Goal: Task Accomplishment & Management: Use online tool/utility

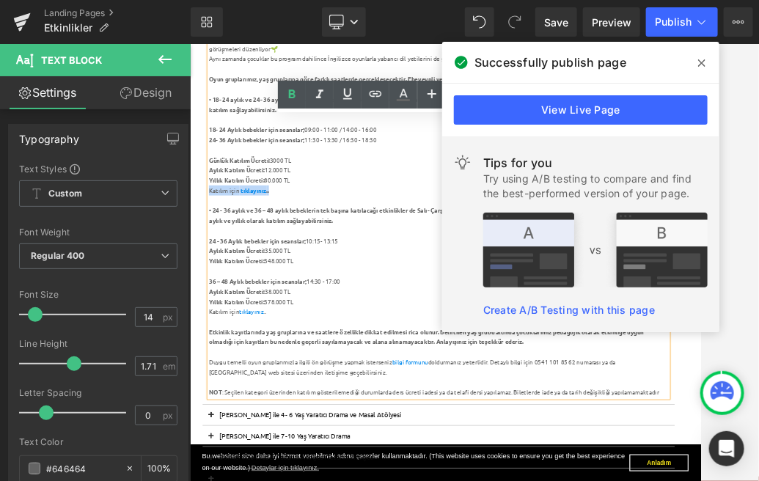
drag, startPoint x: 364, startPoint y: 292, endPoint x: 225, endPoint y: 295, distance: 138.6
click at [224, 295] on div "Katılım için tıklayınız .." at bounding box center [620, 298] width 797 height 18
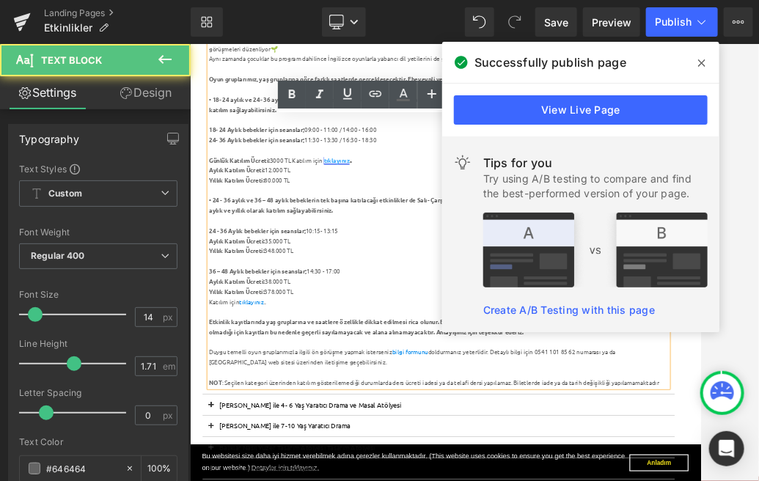
click at [401, 282] on div "Yıllık Katılım Ücreti: 80.000 TL" at bounding box center [620, 280] width 797 height 18
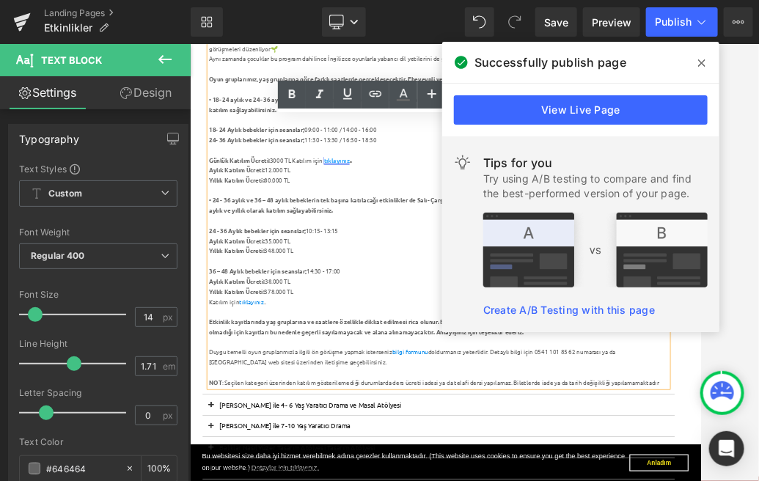
click at [394, 277] on div "Yıllık Katılım Ücreti: 80.000 TL" at bounding box center [620, 280] width 797 height 18
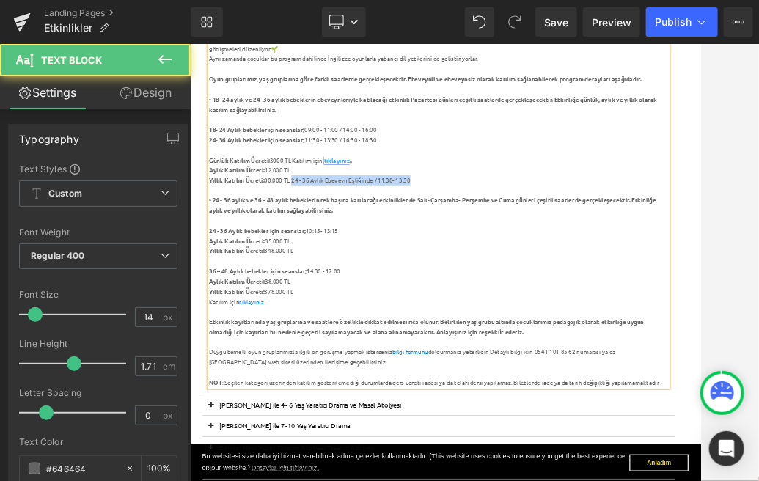
drag, startPoint x: 593, startPoint y: 287, endPoint x: 372, endPoint y: 283, distance: 220.7
click at [372, 283] on div "Yıllık Katılım Ücreti: 80.000 TL 24 - 36 Aylık Ebeveyn Eşliğinde / 11:30- 13:30" at bounding box center [620, 280] width 797 height 18
click at [484, 248] on div "Günlük Katılım Ücreti: 3000 TL Katılım için tıklayınız .." at bounding box center [620, 246] width 797 height 18
drag, startPoint x: 484, startPoint y: 248, endPoint x: 370, endPoint y: 247, distance: 113.6
click at [370, 247] on div "Günlük Katılım Ücreti: 3000 TL Katılım için tıklayınız ." at bounding box center [620, 246] width 797 height 18
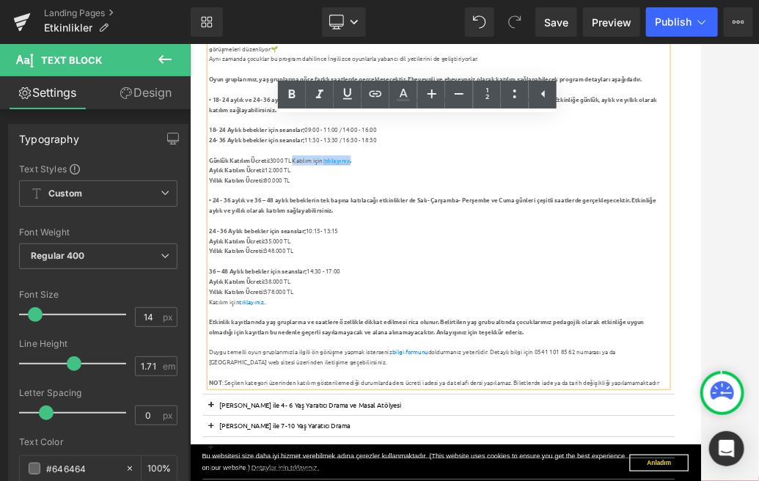
copy div "Katılım için tıklayınız ."
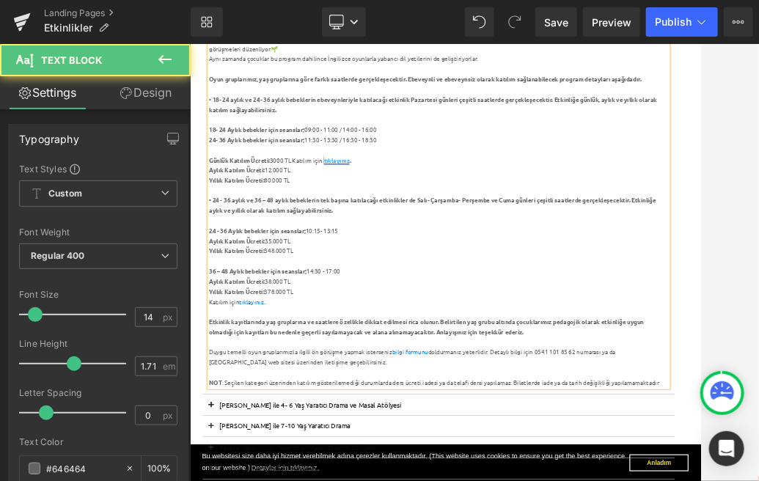
click at [381, 275] on div "Yıllık Katılım Ücreti: 80.000 TL" at bounding box center [620, 280] width 797 height 18
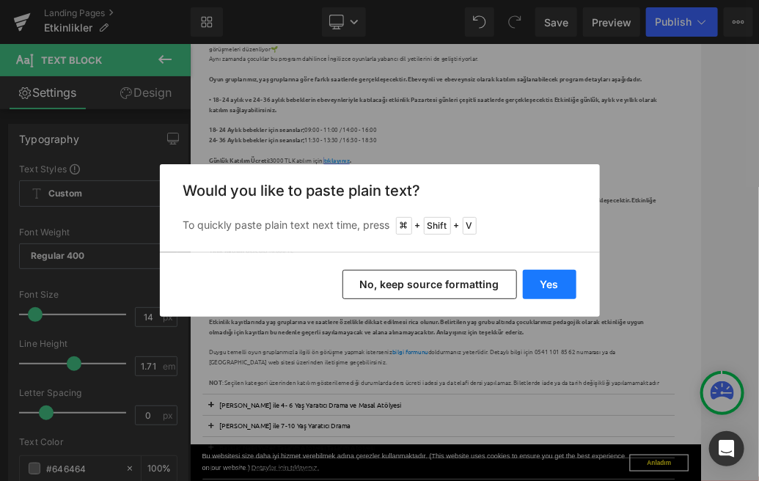
click at [564, 287] on button "Yes" at bounding box center [550, 284] width 54 height 29
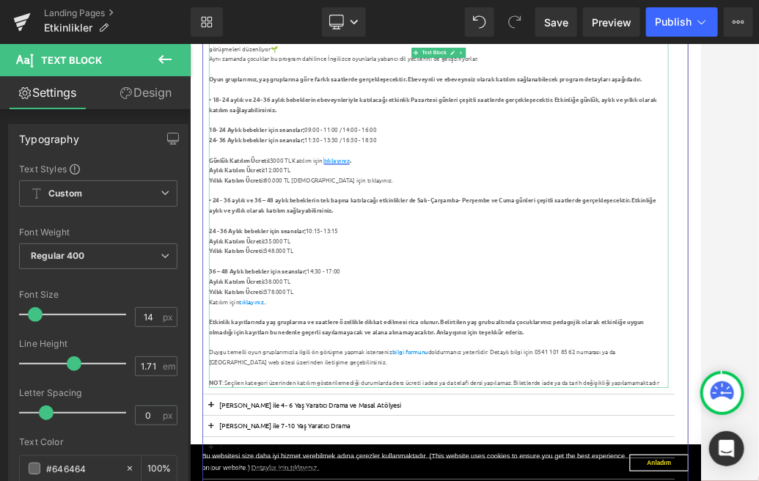
click at [453, 278] on div "Yıllık Katılım Ücreti: 80.000 TL Katılım için tıklayınız." at bounding box center [620, 280] width 797 height 18
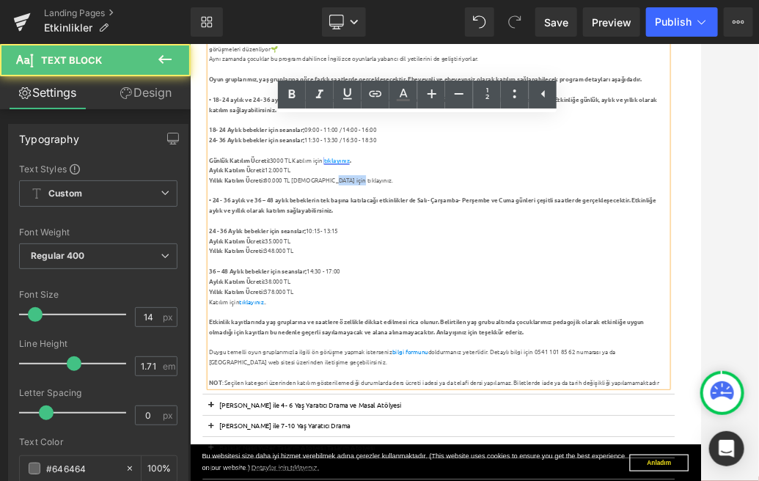
click at [453, 278] on div "Yıllık Katılım Ücreti: 80.000 TL Katılım için tıklayınız." at bounding box center [620, 280] width 797 height 18
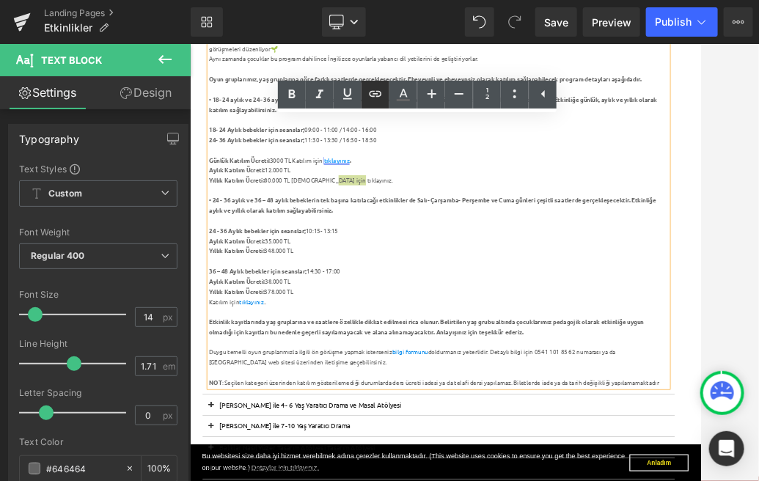
click at [376, 93] on icon at bounding box center [375, 94] width 12 height 6
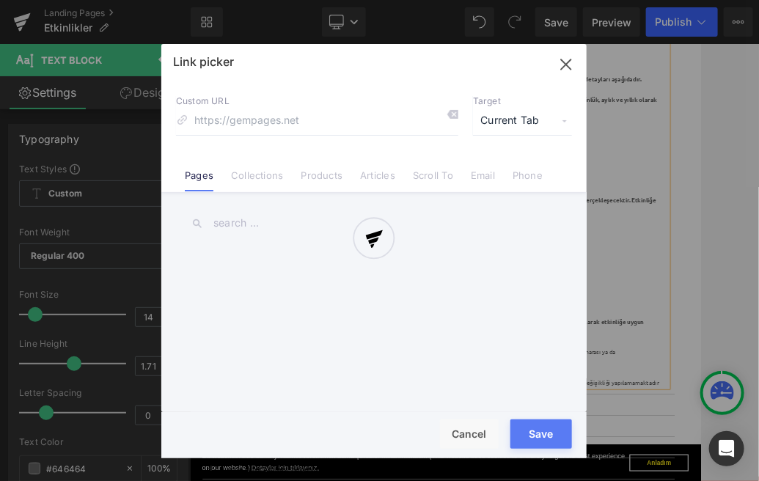
click at [488, 0] on div "Text Color Highlight Color #333333 Edit or remove link: Edit - Unlink - Cancel …" at bounding box center [379, 0] width 759 height 0
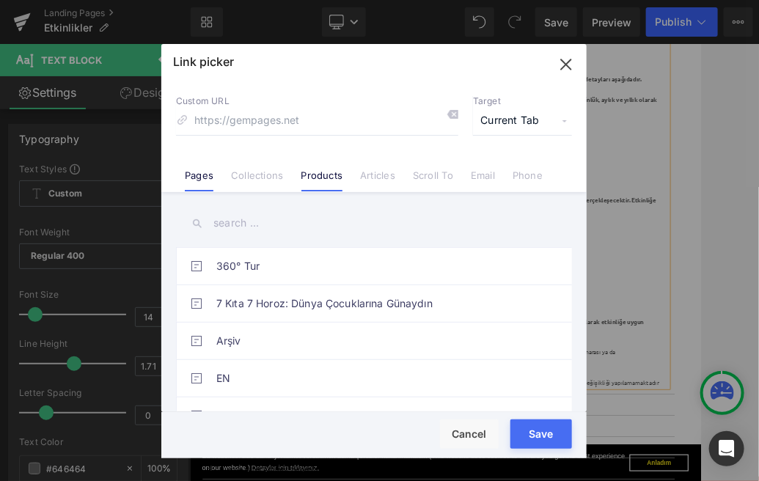
click at [322, 179] on link "Products" at bounding box center [322, 180] width 42 height 22
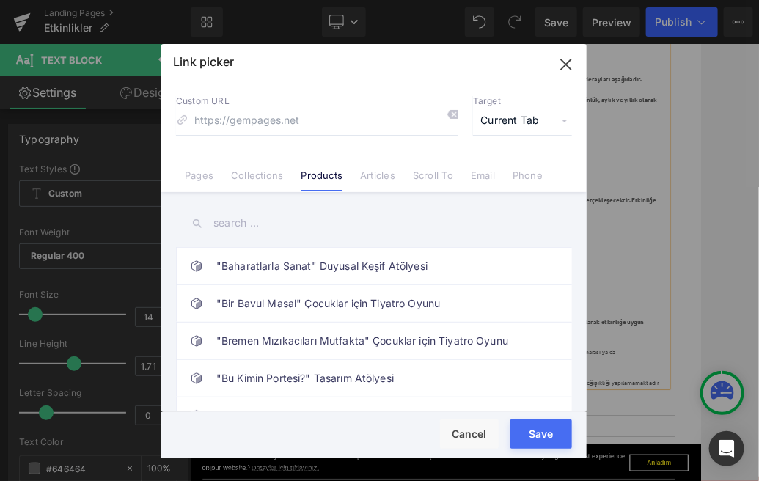
click at [228, 225] on input "text" at bounding box center [374, 223] width 396 height 33
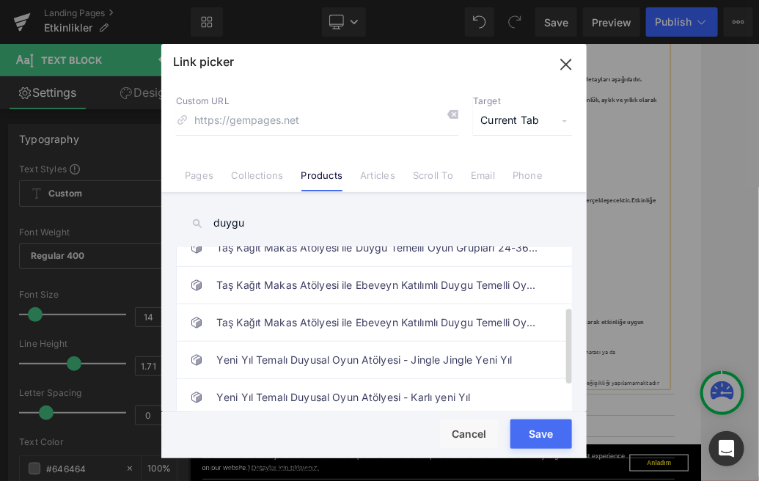
scroll to position [131, 0]
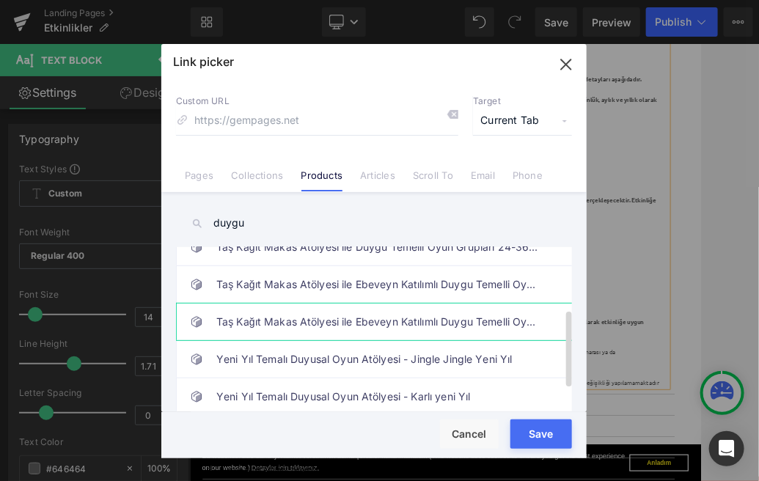
type input "duygu"
click at [446, 323] on link "Taş Kağıt Makas Atölyesi ile Ebeveyn Katılımlı Duygu Temelli Oyun Grupları (Ayl…" at bounding box center [377, 321] width 322 height 37
type input "/products/tas-kagit-makas-atolyesi-ile-ebeveyn-katilimli-duygu-temelli-oyun-gru…"
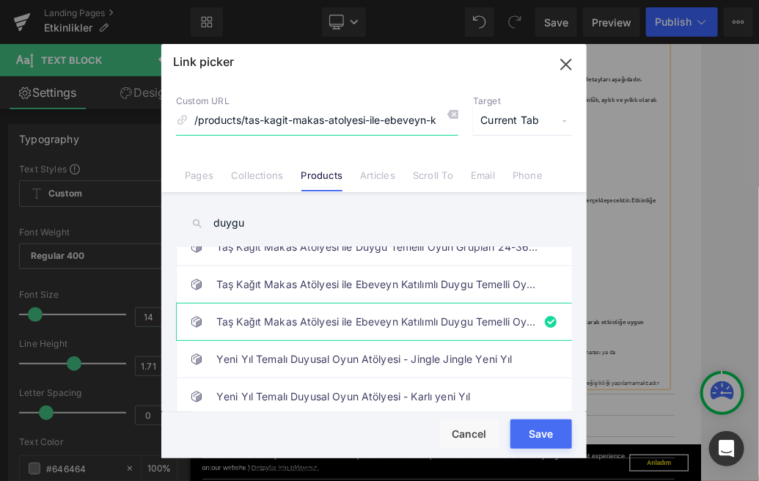
click at [408, 122] on input "/products/tas-kagit-makas-atolyesi-ile-ebeveyn-katilimli-duygu-temelli-oyun-gru…" at bounding box center [317, 121] width 282 height 28
click at [542, 434] on button "Save" at bounding box center [541, 433] width 62 height 29
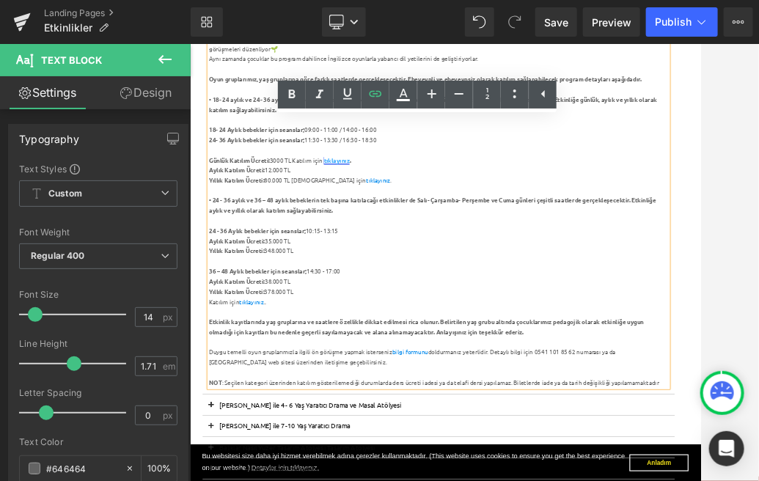
click at [632, 269] on div "Aylık Katılım Ücreti: 12.000 TL" at bounding box center [620, 263] width 797 height 18
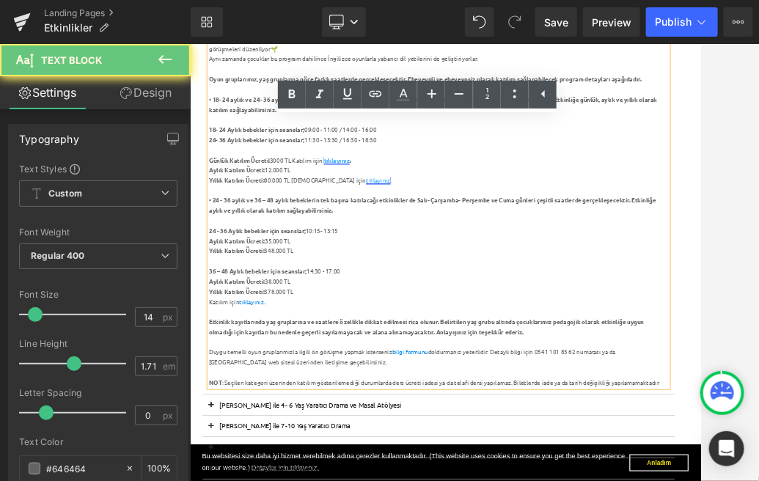
click at [495, 276] on link "tıklayınız" at bounding box center [516, 279] width 43 height 13
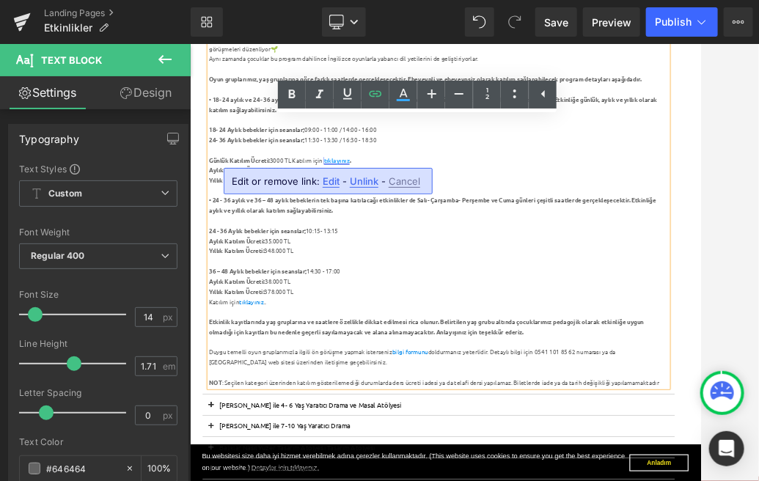
click at [450, 249] on div "Günlük Katılım Ücreti: 3000 TL Katılım için tıklayınız ." at bounding box center [620, 246] width 797 height 18
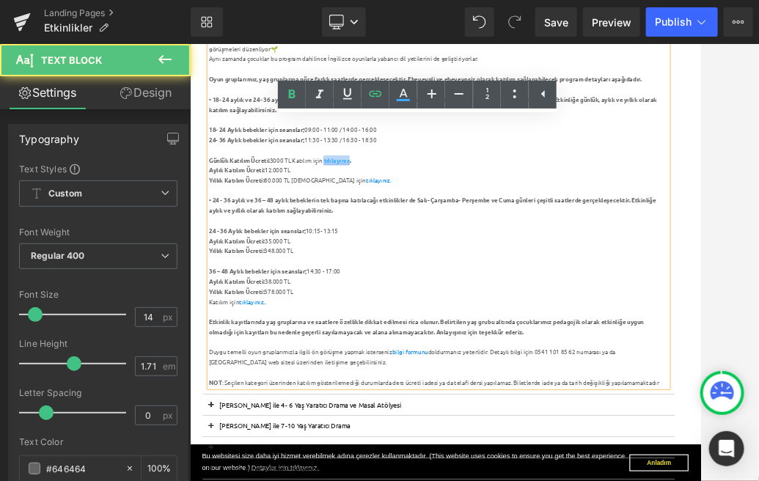
click at [450, 249] on div "Günlük Katılım Ücreti: 3000 TL Katılım için tıklayınız ." at bounding box center [620, 246] width 797 height 18
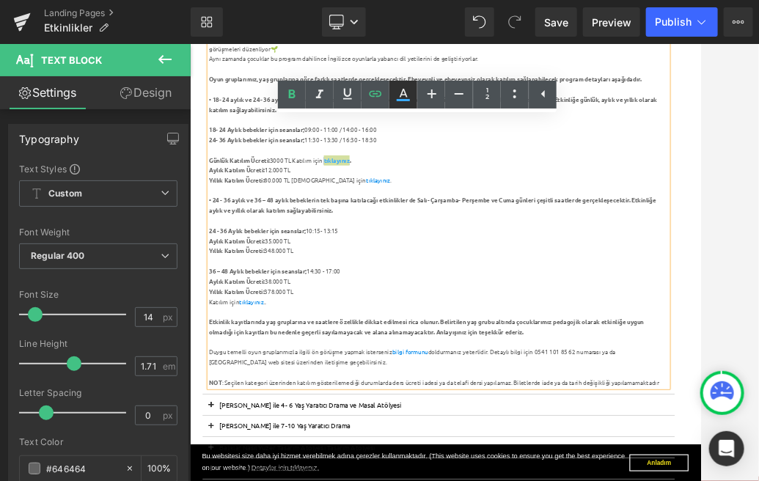
click at [401, 92] on icon at bounding box center [403, 93] width 8 height 9
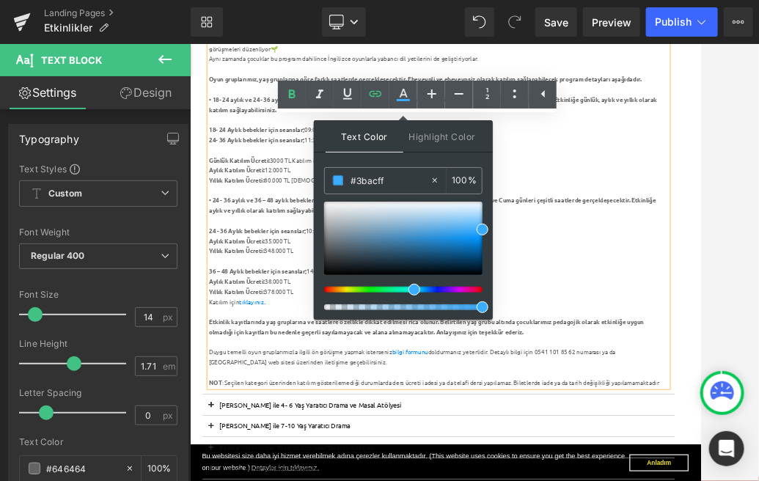
click at [758, 268] on div "Aylık Katılım Ücreti: 12.000 TL" at bounding box center [620, 263] width 797 height 18
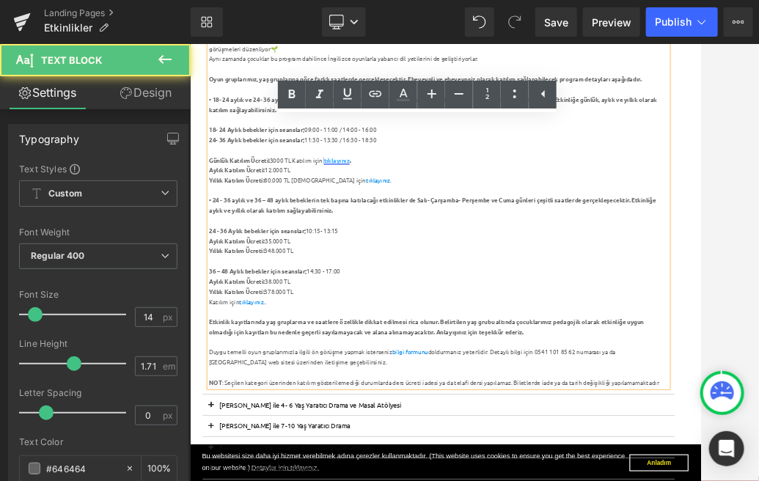
click at [444, 243] on link "tıklayınız" at bounding box center [443, 244] width 45 height 13
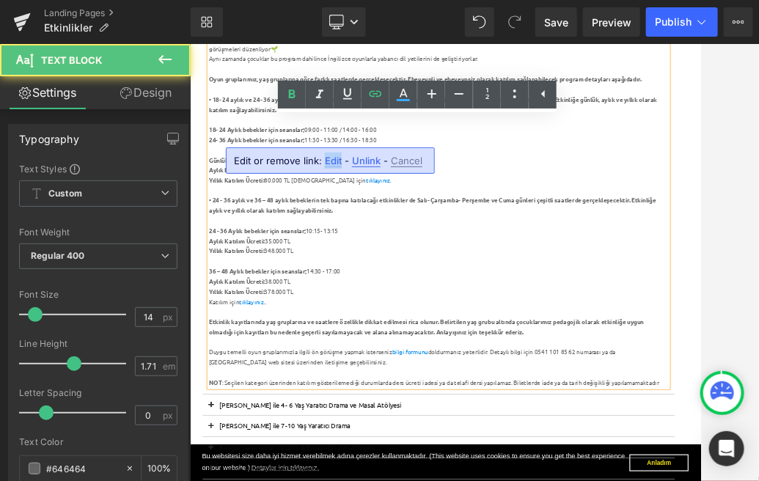
click at [336, 158] on span "Edit" at bounding box center [333, 161] width 17 height 12
type input "[URL][DOMAIN_NAME]"
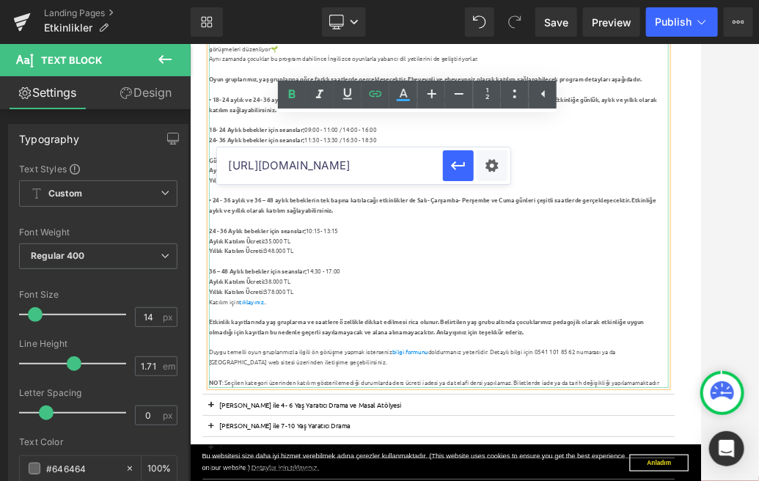
click at [753, 199] on div "18- 24 Aylık bebekler için seanslar; 09:00 - 11:00 / 14:00 - 16:00" at bounding box center [620, 193] width 797 height 18
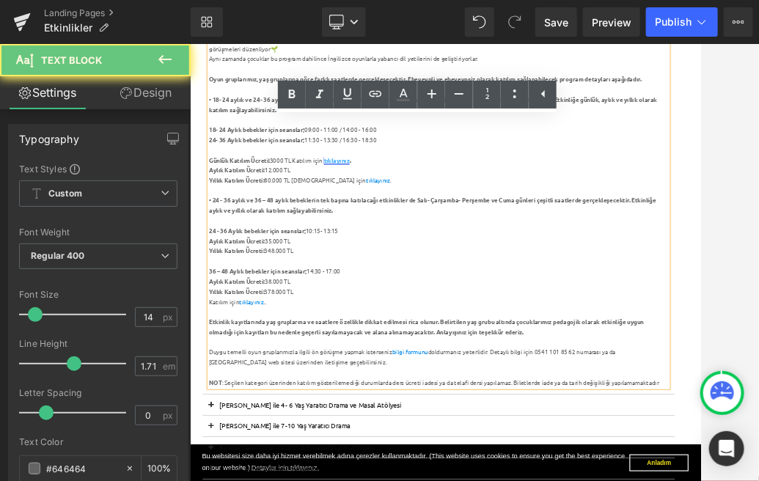
click at [456, 248] on link "tıklayınız" at bounding box center [443, 244] width 45 height 13
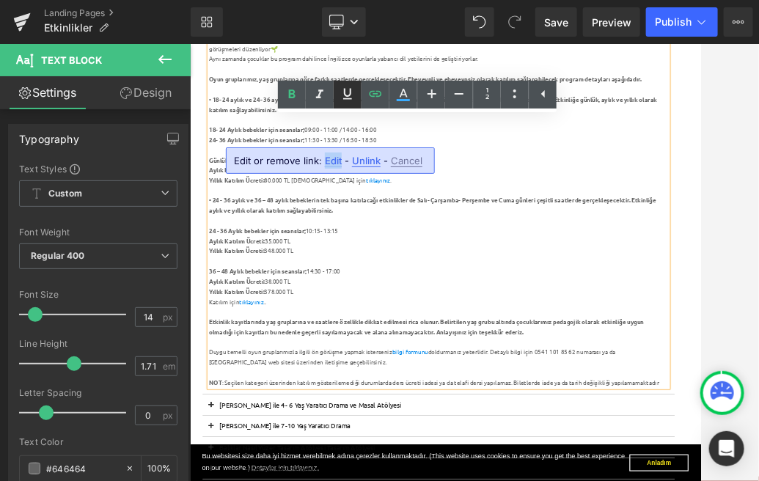
click at [346, 94] on icon at bounding box center [348, 94] width 18 height 18
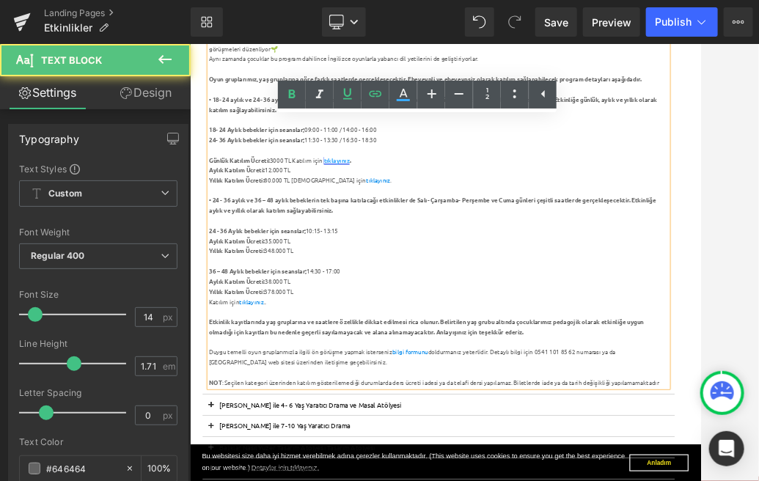
click at [636, 276] on div "Yıllık Katılım Ücreti: 80.000 TL Katılım için tıklayınız ." at bounding box center [620, 280] width 797 height 18
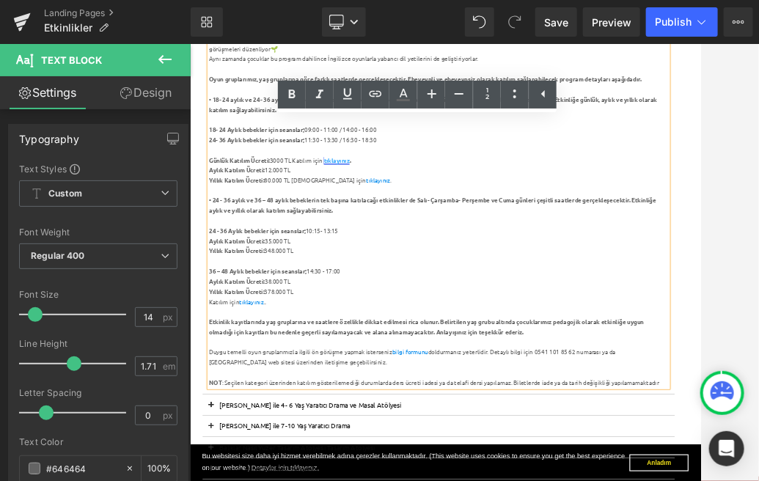
drag, startPoint x: 483, startPoint y: 252, endPoint x: 426, endPoint y: 240, distance: 58.4
click at [426, 240] on div "İstanbul Oyuncak Müzesi x Taş Kağıt Makas Atölyesi Duygu Temelli Oyun Grubu kay…" at bounding box center [620, 307] width 797 height 667
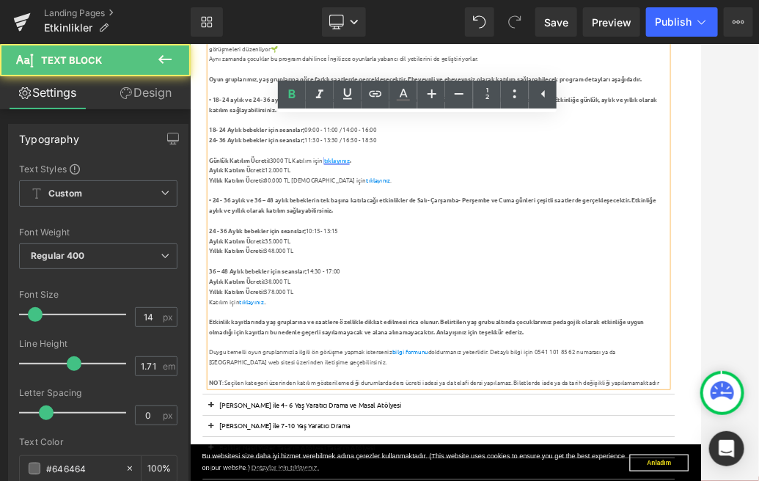
click at [512, 249] on div "Günlük Katılım Ücreti: 3000 TL Katılım için tıklayınız ." at bounding box center [620, 246] width 797 height 18
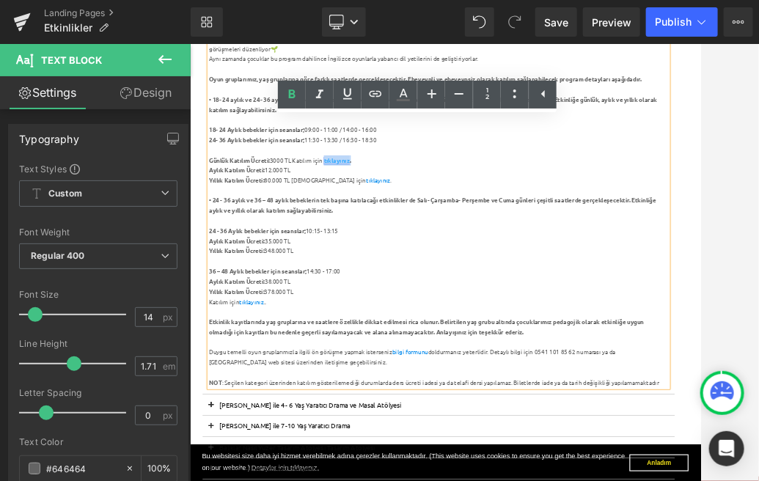
drag, startPoint x: 478, startPoint y: 245, endPoint x: 423, endPoint y: 243, distance: 55.0
click at [423, 243] on div "Günlük Katılım Ücreti: 3000 TL Katılım için tıklayınız ." at bounding box center [620, 246] width 797 height 18
click at [378, 95] on icon at bounding box center [375, 94] width 12 height 6
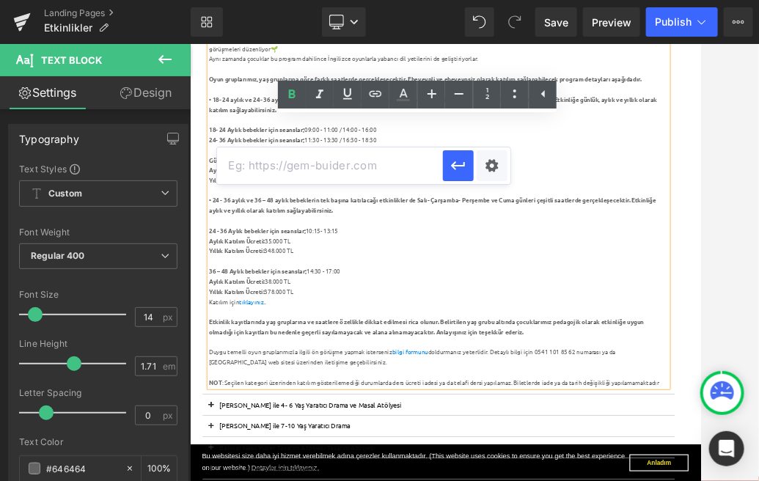
click at [373, 170] on input "text" at bounding box center [330, 165] width 226 height 37
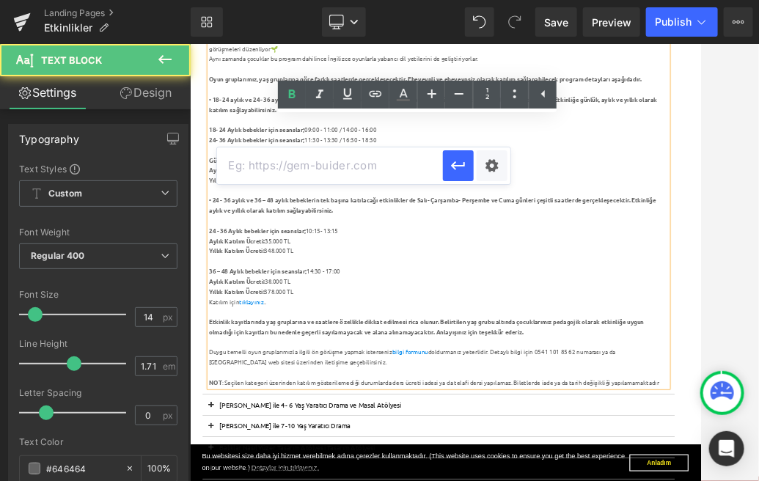
click at [758, 247] on div "Günlük Katılım Ücreti: 3000 TL Katılım için tıklayınız ." at bounding box center [620, 246] width 797 height 18
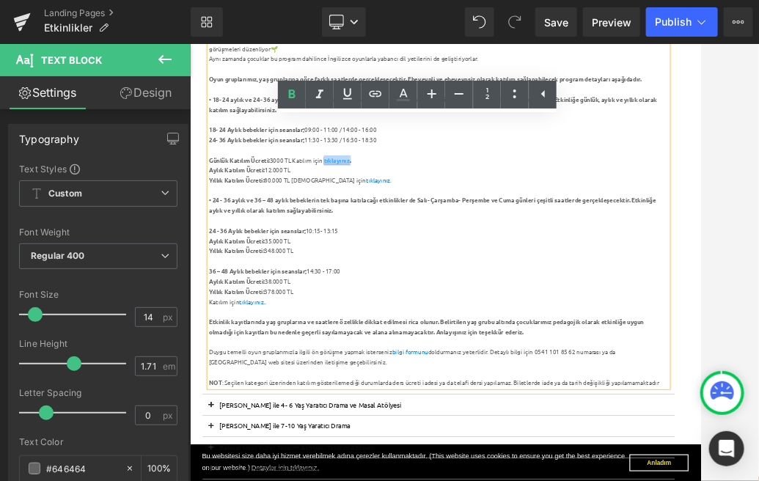
drag, startPoint x: 480, startPoint y: 249, endPoint x: 423, endPoint y: 248, distance: 57.2
click at [423, 248] on div "Günlük Katılım Ücreti: 3000 TL Katılım için tıklayınız ." at bounding box center [620, 246] width 797 height 18
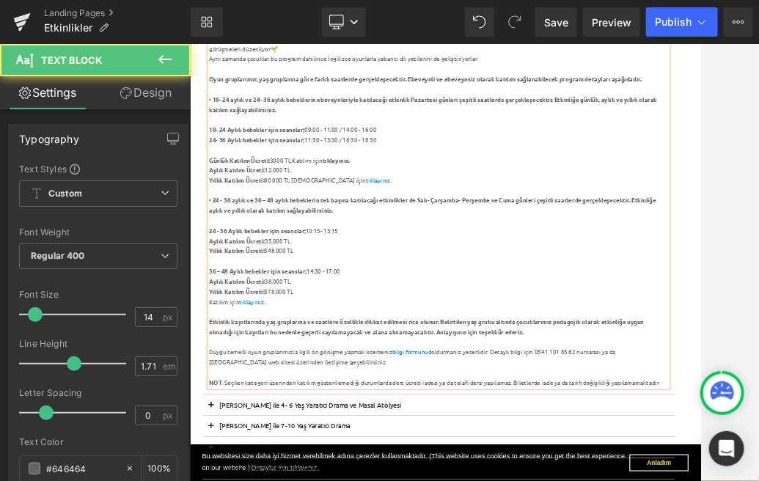
drag, startPoint x: 485, startPoint y: 239, endPoint x: 423, endPoint y: 240, distance: 62.3
click at [423, 240] on div "Günlük Katılım Ücreti: 3000 TL Katılım için tıklayınız." at bounding box center [620, 246] width 797 height 18
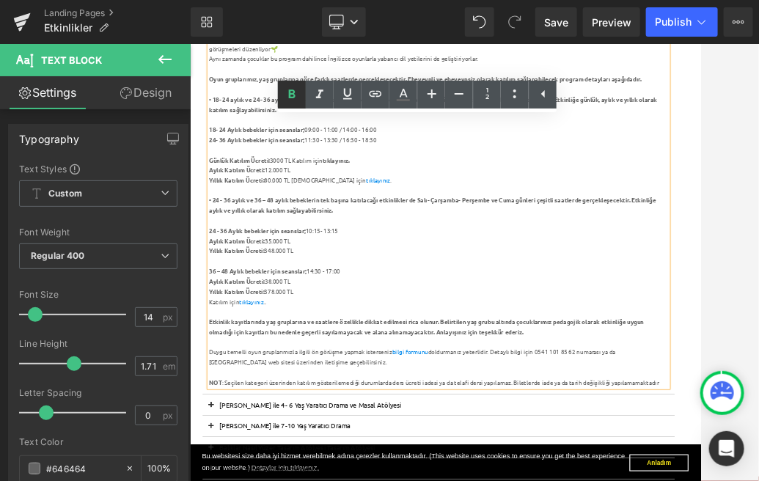
click at [291, 96] on icon at bounding box center [292, 95] width 18 height 18
click at [443, 238] on div "Günlük Katılım Ücreti: 3000 TL Katılım için tıklayınız." at bounding box center [620, 246] width 797 height 18
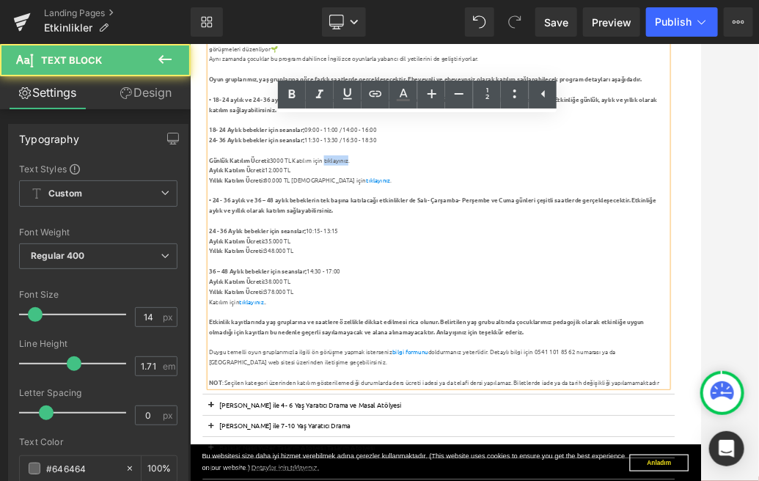
click at [443, 238] on div "Günlük Katılım Ücreti: 3000 TL Katılım için tıklayınız." at bounding box center [620, 246] width 797 height 18
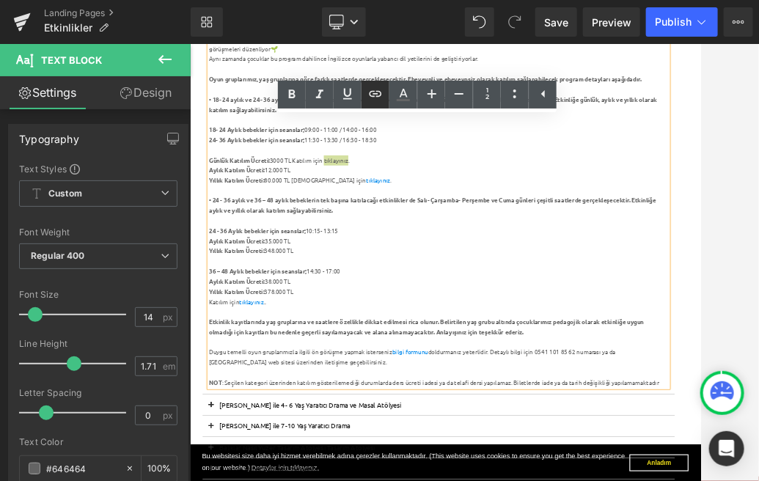
click at [376, 95] on icon at bounding box center [375, 94] width 18 height 18
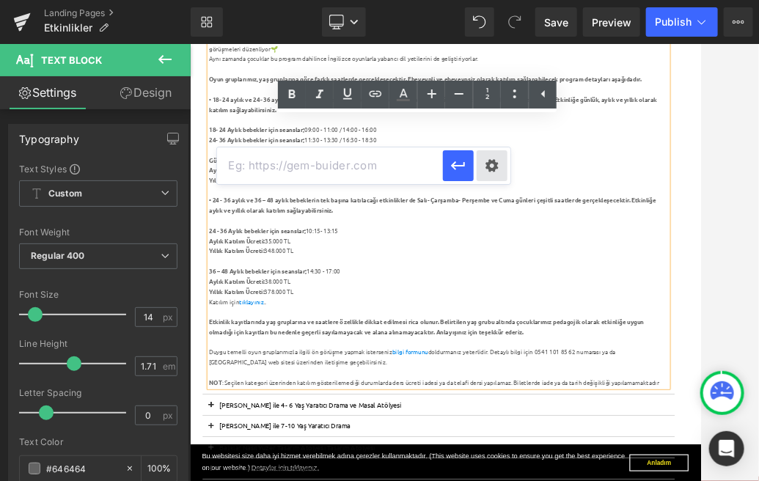
click at [495, 0] on div "Text Color Highlight Color #3bacff #3bacff 100 % none 0 % Edit or remove link: …" at bounding box center [379, 0] width 759 height 0
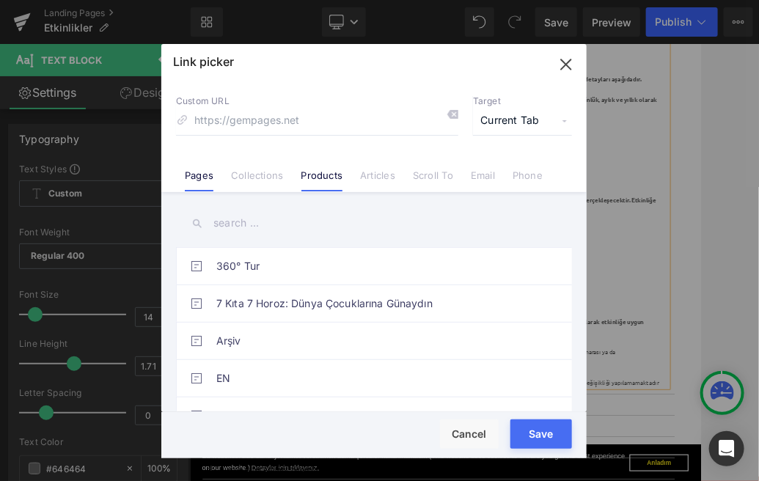
click at [320, 178] on link "Products" at bounding box center [322, 180] width 42 height 22
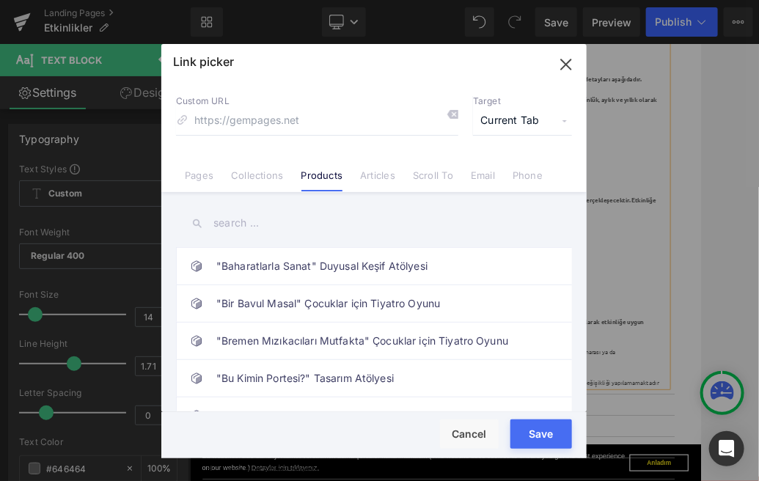
click at [311, 226] on input "text" at bounding box center [374, 223] width 396 height 33
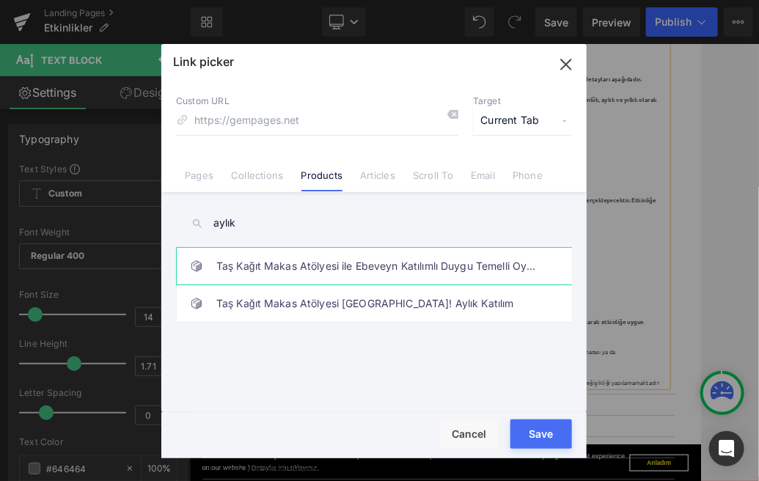
type input "aylık"
click at [415, 273] on link "Taş Kağıt Makas Atölyesi ile Ebeveyn Katılımlı Duygu Temelli Oyun Grupları (Ayl…" at bounding box center [377, 266] width 322 height 37
type input "/products/tas-kagit-makas-atolyesi-ile-ebeveyn-katilimli-duygu-temelli-oyun-gru…"
click at [536, 430] on button "Save" at bounding box center [541, 433] width 62 height 29
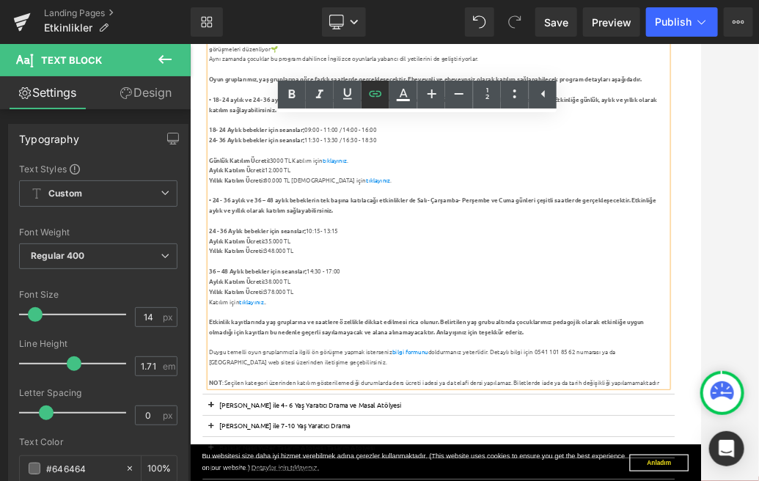
click at [374, 97] on icon at bounding box center [375, 94] width 18 height 18
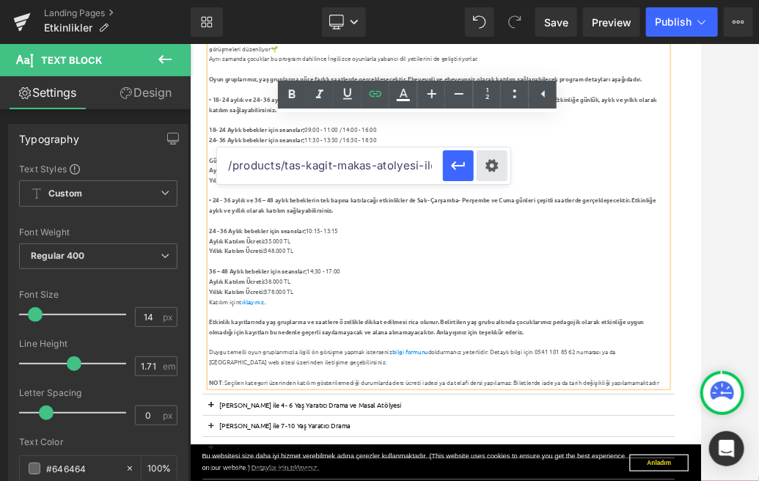
click at [495, 0] on div "Text Color Highlight Color #3bacff #3bacff 100 % none 0 % Edit or remove link: …" at bounding box center [379, 0] width 759 height 0
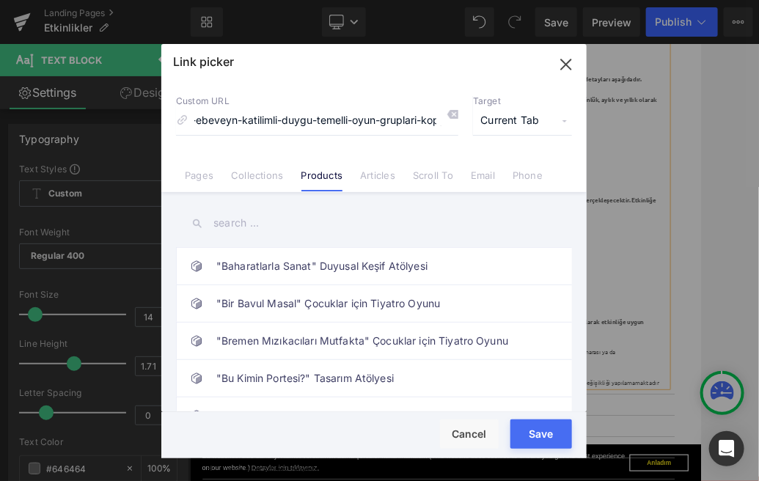
click at [313, 220] on input "text" at bounding box center [374, 223] width 396 height 33
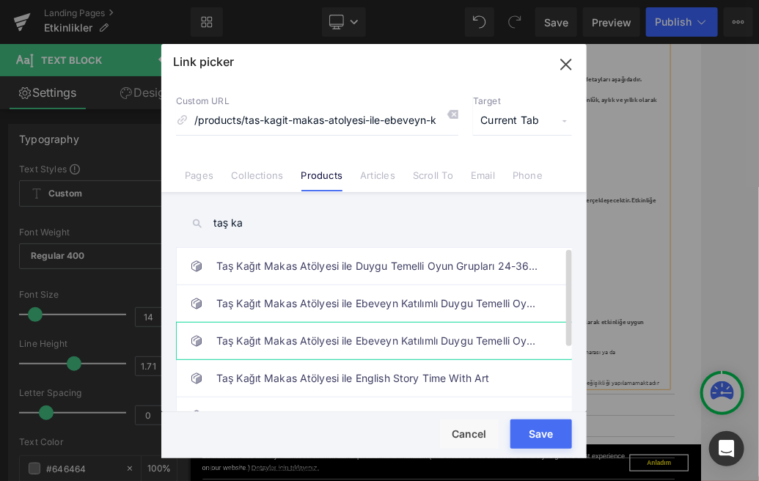
type input "taş ka"
click at [488, 333] on link "Taş Kağıt Makas Atölyesi ile Ebeveyn Katılımlı Duygu Temelli Oyun Grupları (Ayl…" at bounding box center [377, 340] width 322 height 37
click at [537, 432] on button "Save" at bounding box center [541, 433] width 62 height 29
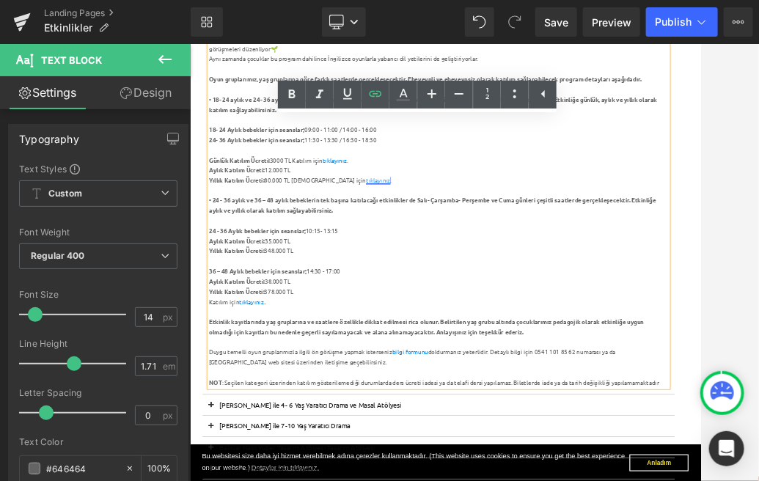
click at [495, 280] on link "tıklayınız" at bounding box center [516, 279] width 43 height 13
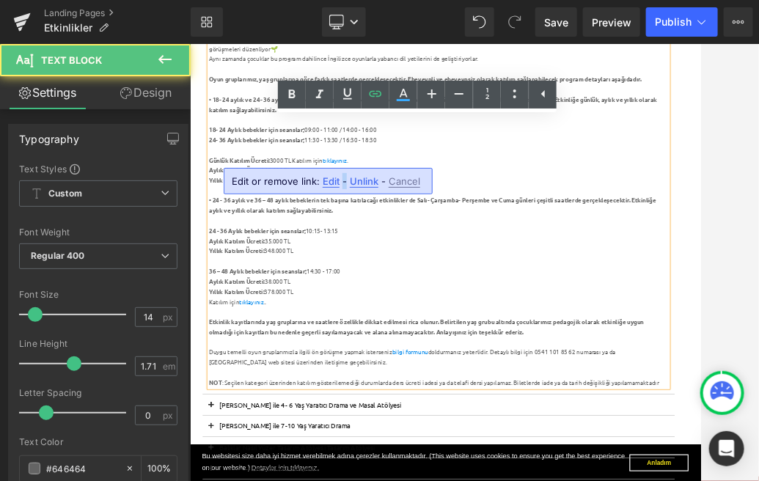
click at [342, 180] on span "-" at bounding box center [344, 181] width 4 height 12
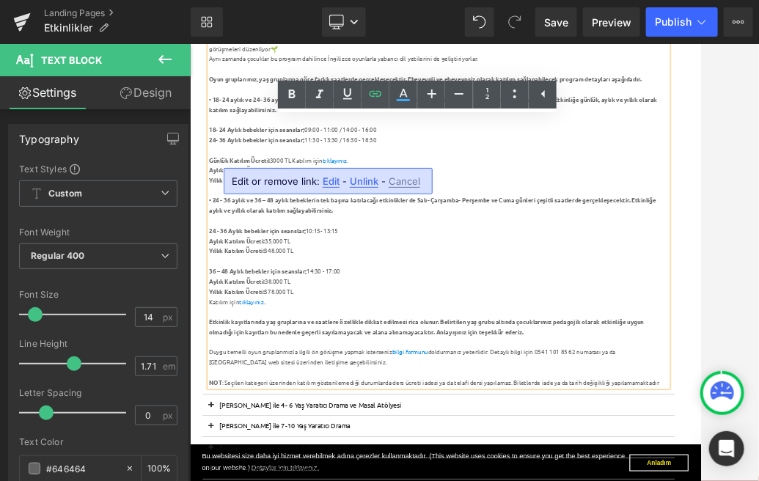
click at [364, 180] on span "Unlink" at bounding box center [364, 181] width 29 height 12
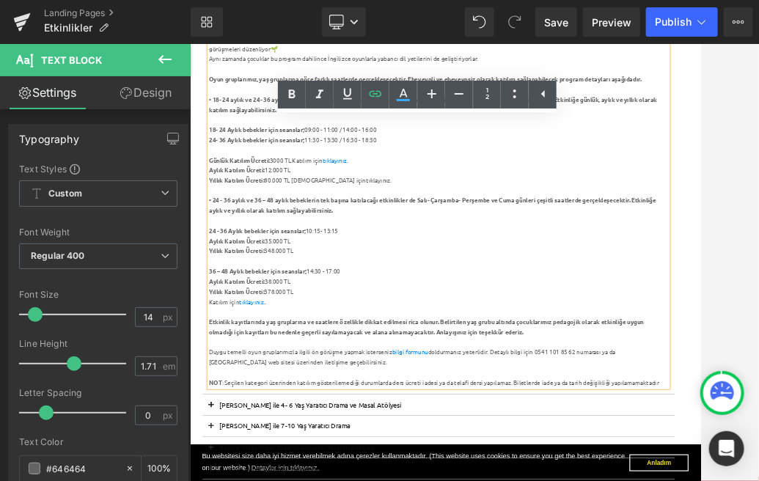
click at [450, 278] on div "Yıllık Katılım Ücreti: 80.000 TL Katılım için tıklayınız ." at bounding box center [620, 280] width 797 height 18
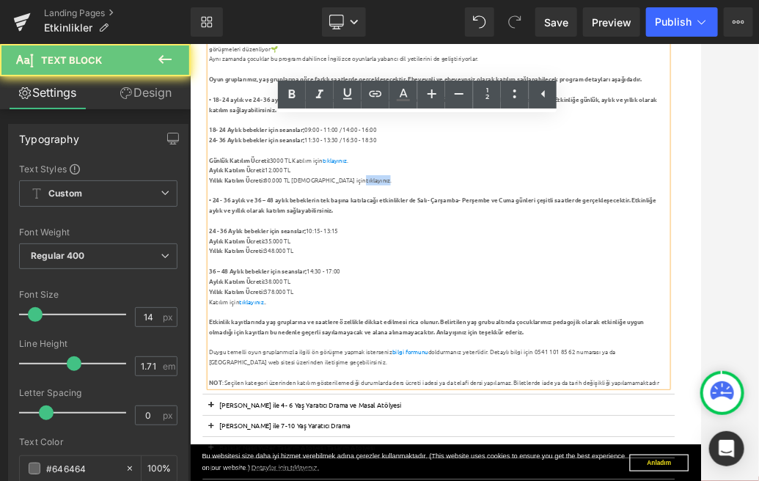
click at [450, 278] on div "Yıllık Katılım Ücreti: 80.000 TL Katılım için tıklayınız ." at bounding box center [620, 280] width 797 height 18
click at [375, 94] on icon at bounding box center [375, 94] width 18 height 18
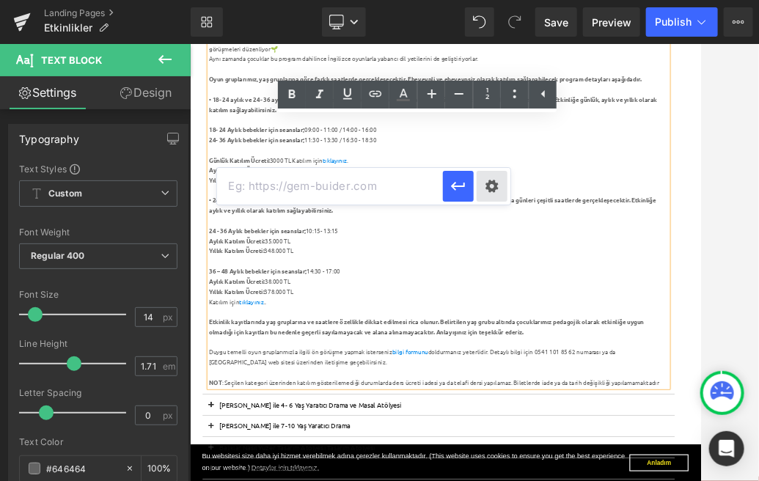
click at [490, 0] on div "Text Color Highlight Color #3bacff #3bacff 100 % none 0 % Edit or remove link: …" at bounding box center [379, 0] width 759 height 0
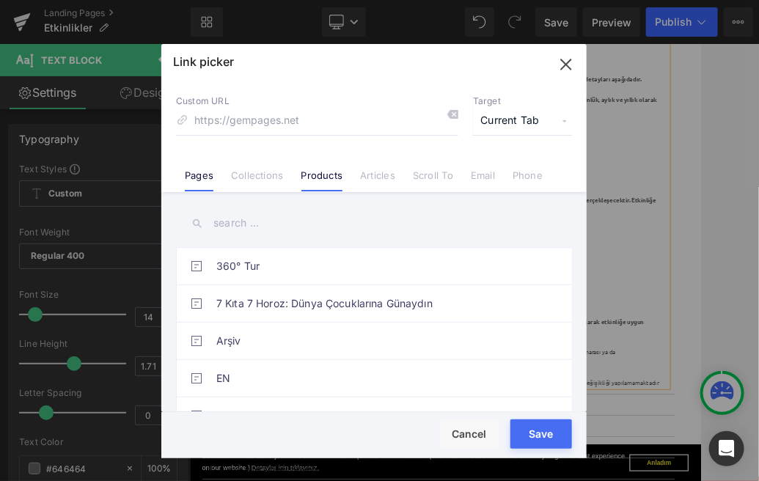
click at [310, 181] on link "Products" at bounding box center [322, 180] width 42 height 22
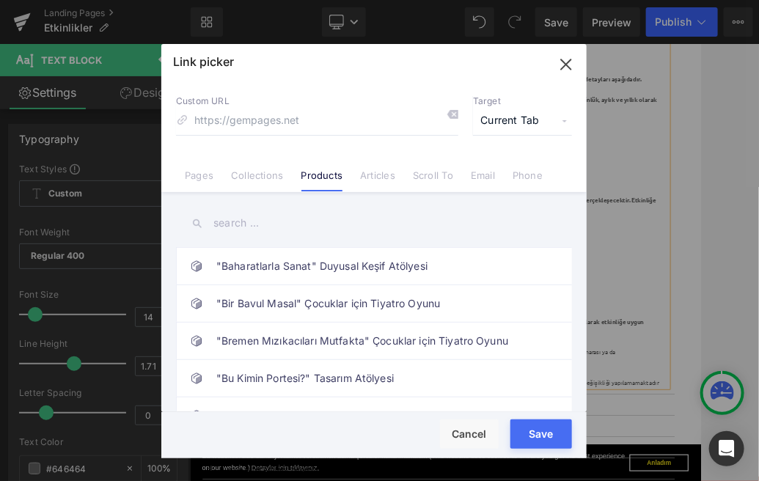
click at [268, 221] on input "text" at bounding box center [374, 223] width 396 height 33
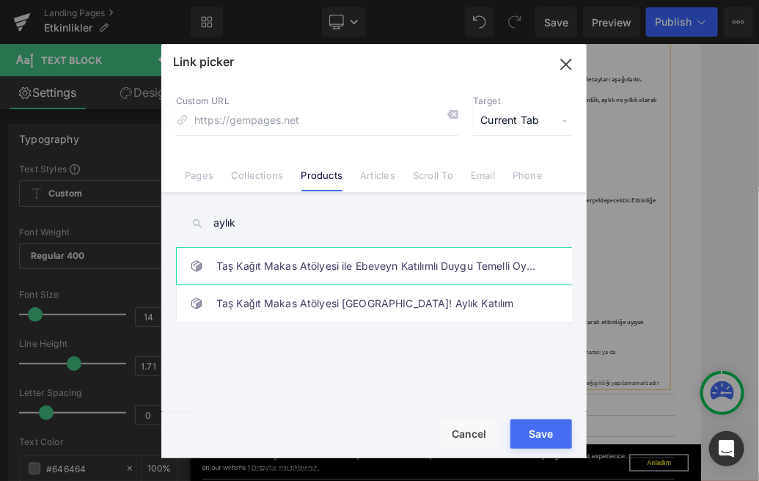
type input "aylık"
click at [476, 267] on link "Taş Kağıt Makas Atölyesi ile Ebeveyn Katılımlı Duygu Temelli Oyun Grupları (Ayl…" at bounding box center [377, 266] width 322 height 37
type input "/products/tas-kagit-makas-atolyesi-ile-ebeveyn-katilimli-duygu-temelli-oyun-gru…"
click at [546, 424] on button "Save" at bounding box center [541, 433] width 62 height 29
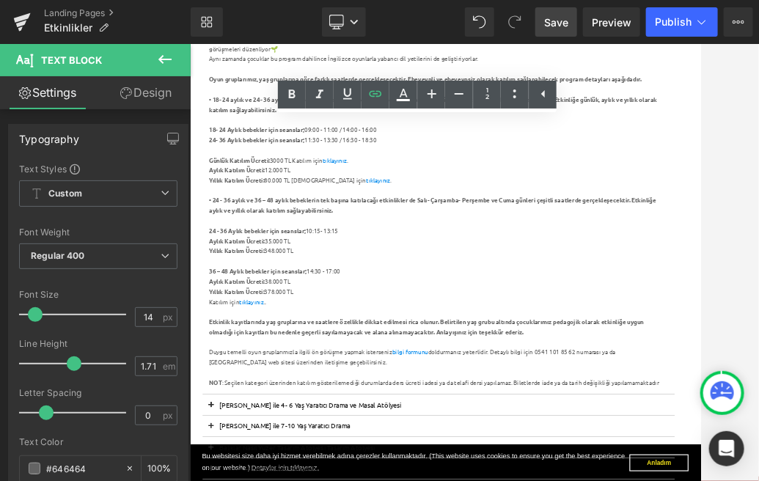
click at [561, 28] on span "Save" at bounding box center [556, 22] width 24 height 15
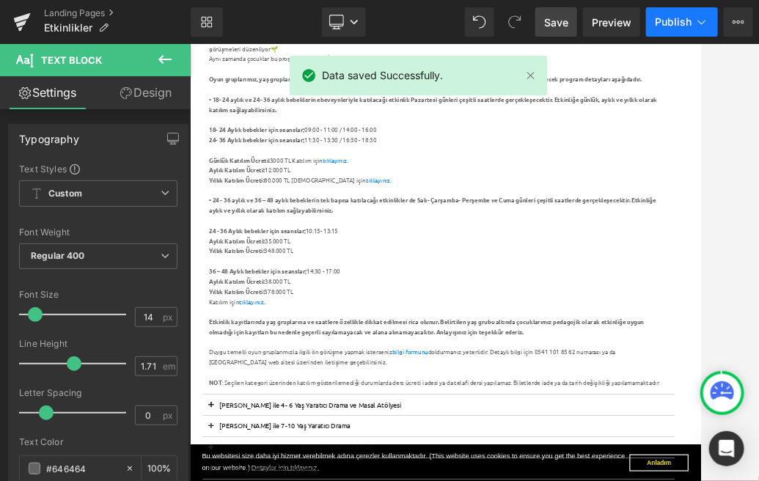
click at [685, 21] on span "Publish" at bounding box center [673, 22] width 37 height 12
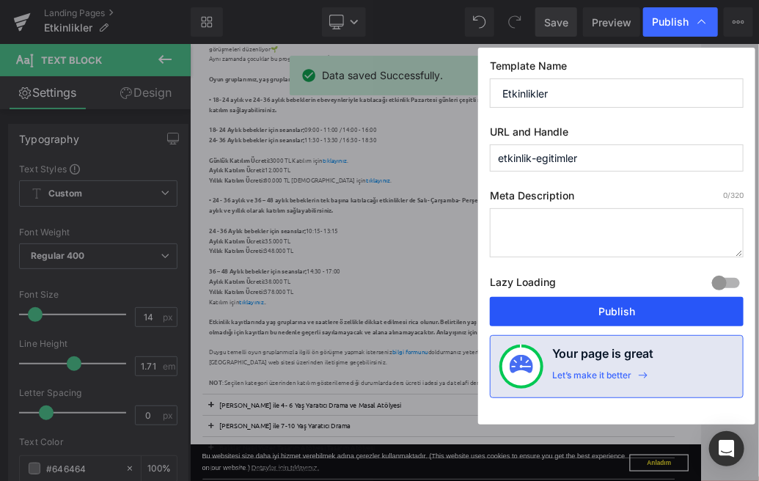
click at [616, 312] on button "Publish" at bounding box center [617, 311] width 254 height 29
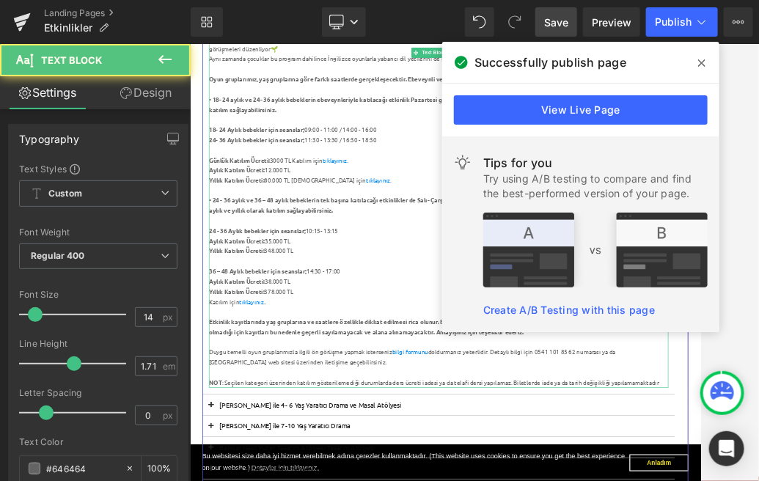
click at [547, 276] on div "Yıllık Katılım Ücreti: 80.000 TL Katılım için tıklayınız ." at bounding box center [620, 280] width 797 height 18
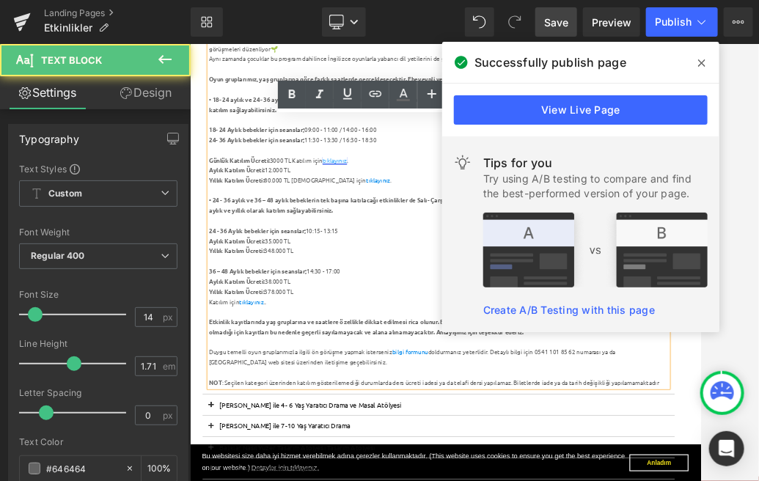
click at [456, 244] on link "tıklayınız" at bounding box center [440, 244] width 43 height 13
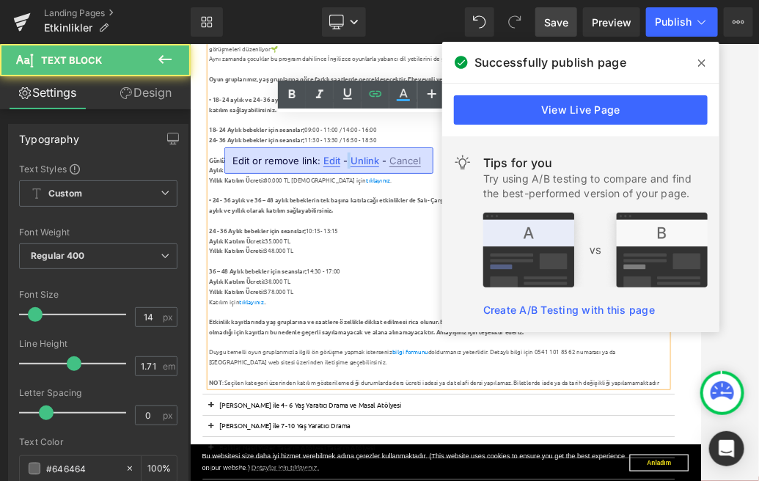
click at [344, 160] on span "-" at bounding box center [345, 161] width 4 height 12
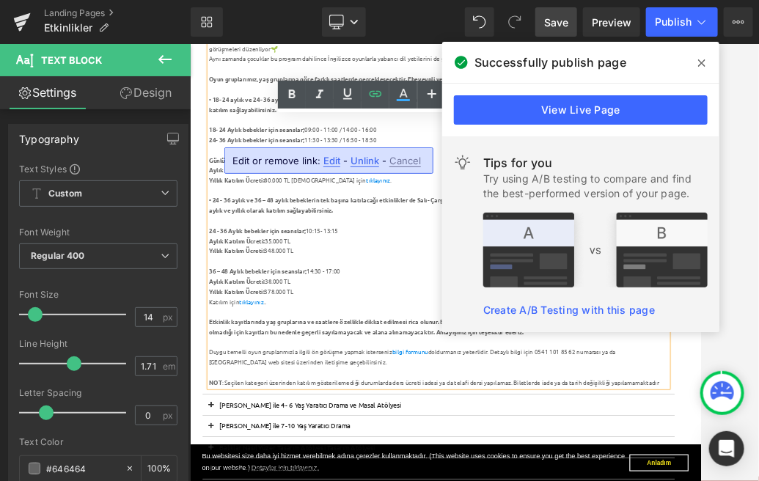
click at [363, 161] on span "Unlink" at bounding box center [364, 161] width 29 height 12
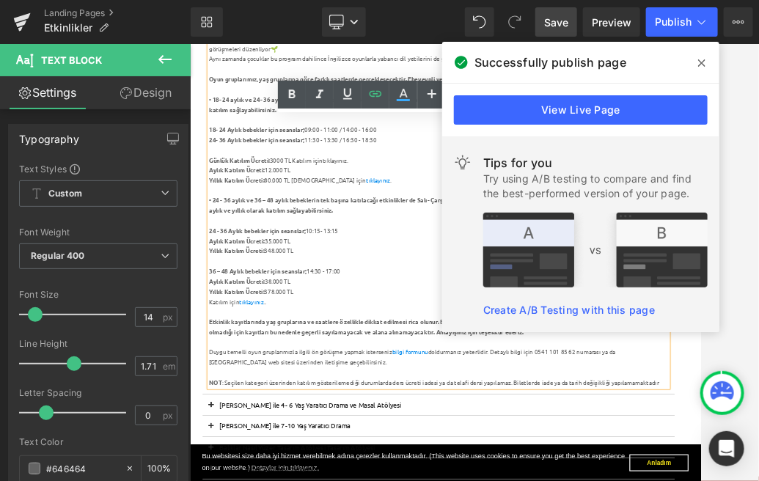
click at [438, 241] on div "Günlük Katılım Ücreti: 3000 TL Katılım için tıklayınız ." at bounding box center [620, 246] width 797 height 18
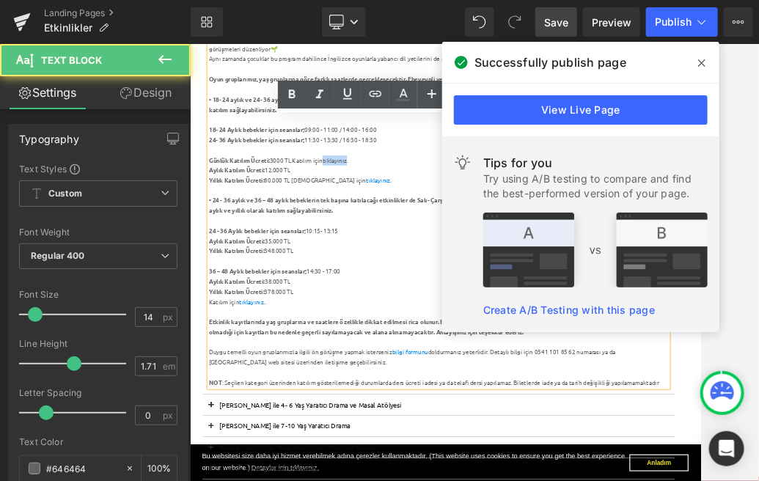
click at [438, 241] on div "Günlük Katılım Ücreti: 3000 TL Katılım için tıklayınız ." at bounding box center [620, 246] width 797 height 18
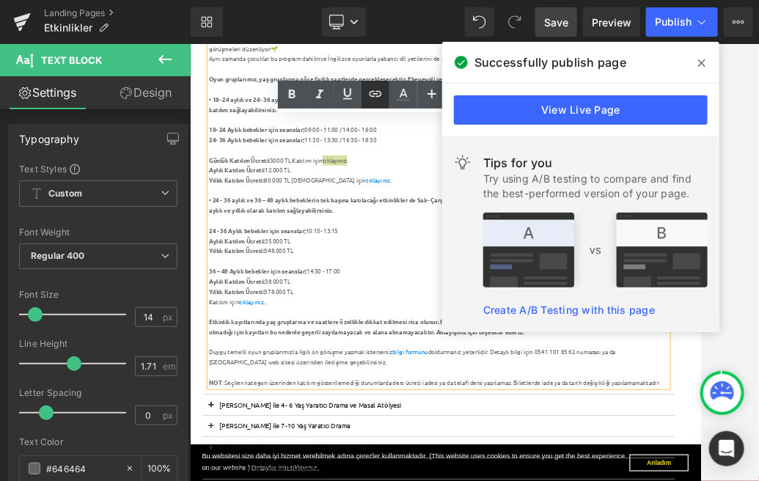
click at [379, 96] on icon at bounding box center [375, 94] width 12 height 6
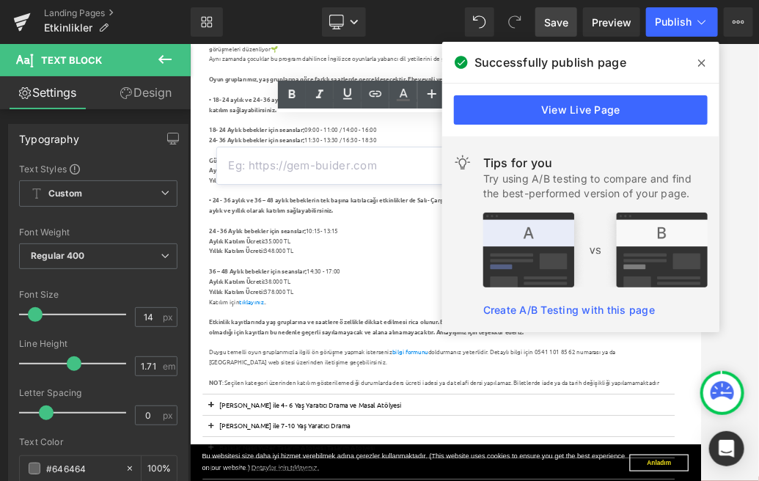
click at [701, 64] on icon at bounding box center [701, 63] width 7 height 12
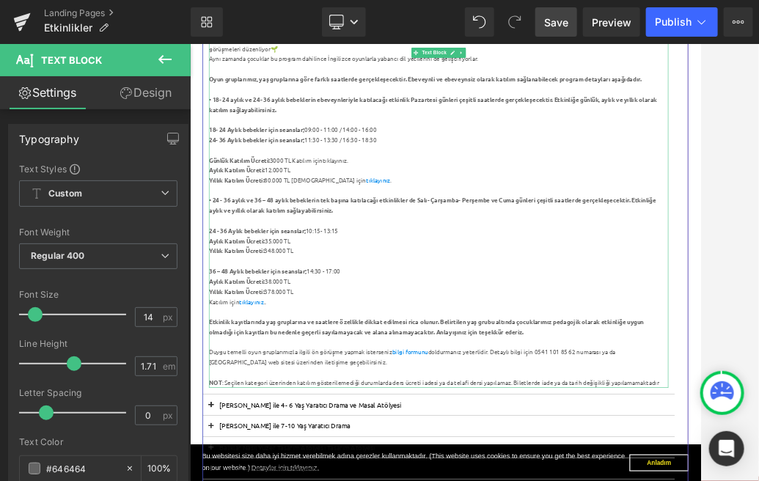
click at [449, 237] on div "Günlük Katılım Ücreti: 3000 TL Katılım için tıklayınız ." at bounding box center [620, 246] width 797 height 18
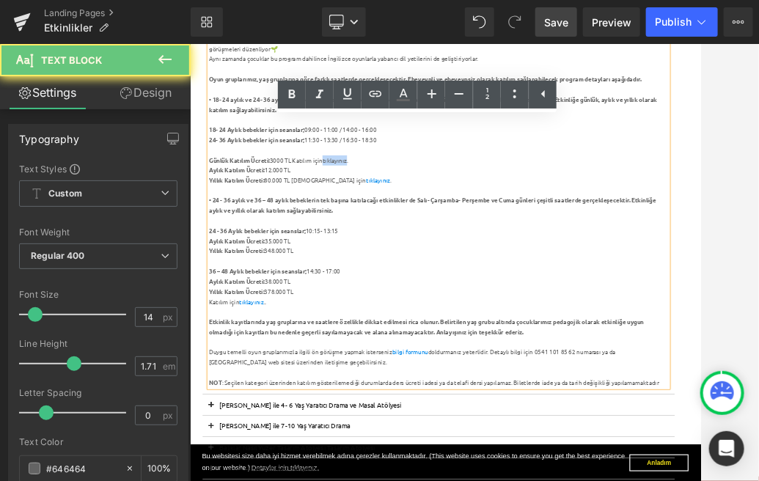
click at [449, 237] on div "Günlük Katılım Ücreti: 3000 TL Katılım için tıklayınız ." at bounding box center [620, 246] width 797 height 18
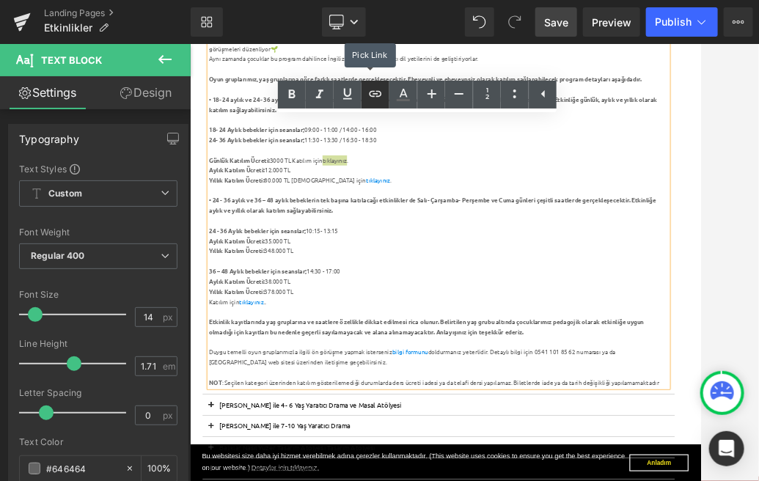
click at [374, 95] on icon at bounding box center [375, 94] width 18 height 18
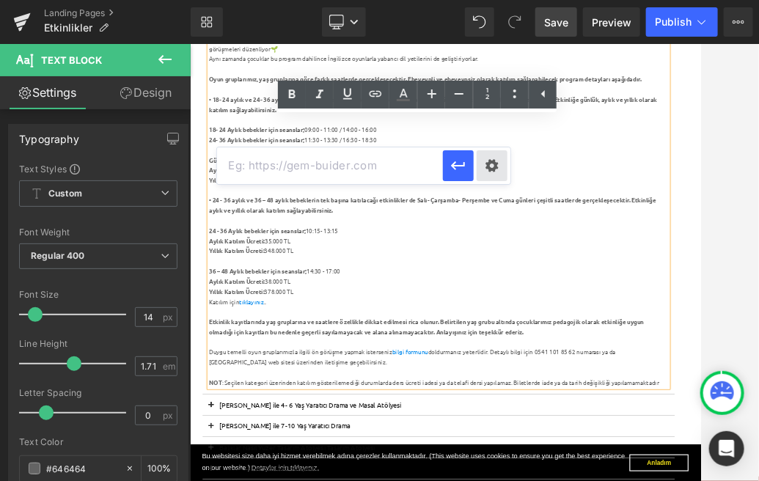
click at [495, 0] on div "Text Color Highlight Color #3bacff #3bacff 100 % none 0 % Edit or remove link: …" at bounding box center [379, 0] width 759 height 0
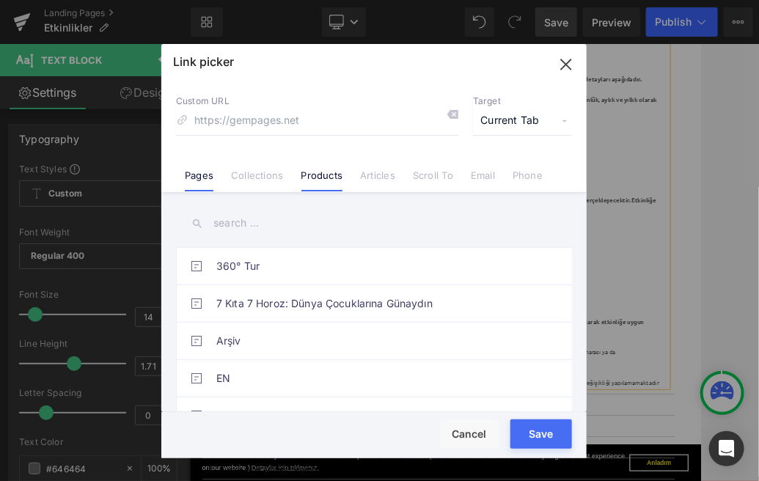
click at [322, 183] on link "Products" at bounding box center [322, 180] width 42 height 22
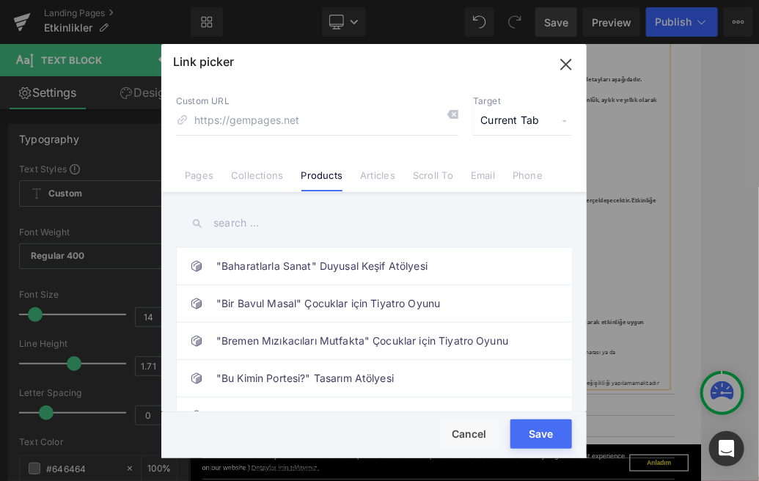
click at [255, 216] on input "text" at bounding box center [374, 223] width 396 height 33
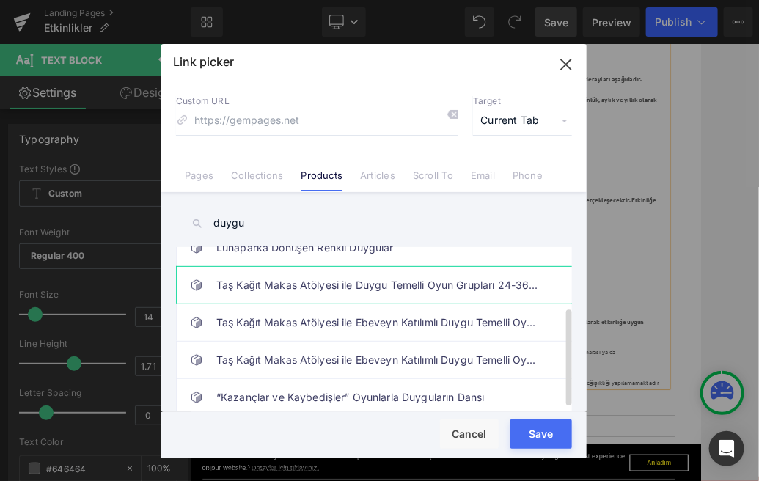
scroll to position [103, 0]
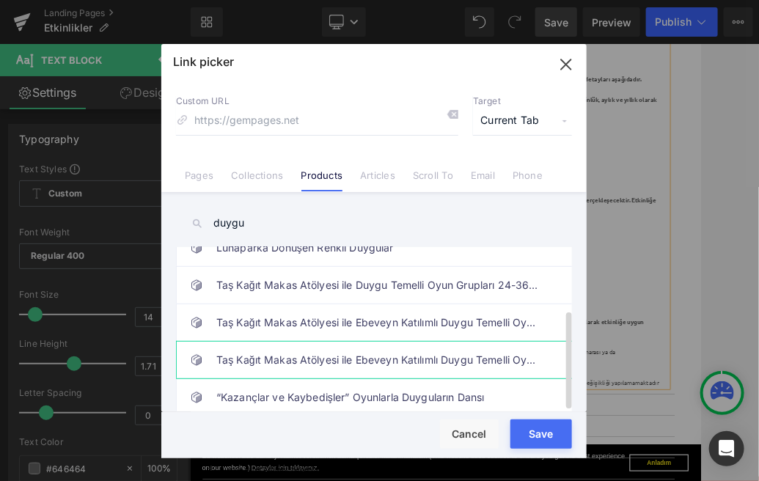
type input "duygu"
click at [347, 357] on link "Taş Kağıt Makas Atölyesi ile Ebeveyn Katılımlı Duygu Temelli Oyun Grupları (Ayl…" at bounding box center [377, 360] width 322 height 37
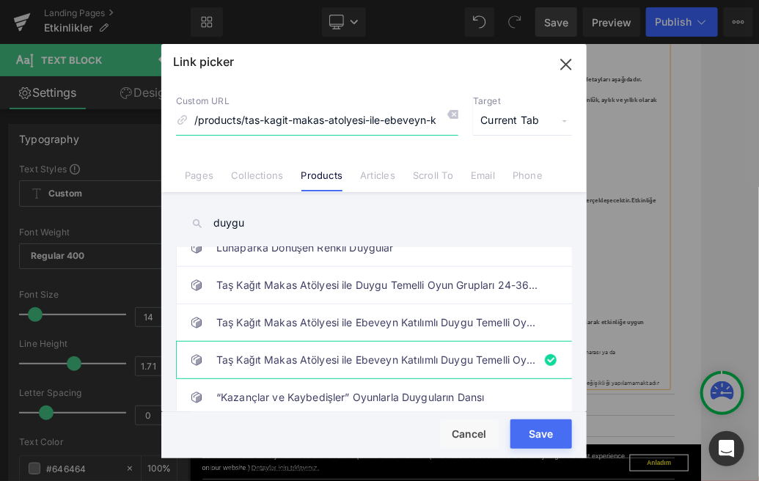
click at [403, 123] on input "/products/tas-kagit-makas-atolyesi-ile-ebeveyn-katilimli-duygu-temelli-oyun-gru…" at bounding box center [317, 121] width 282 height 28
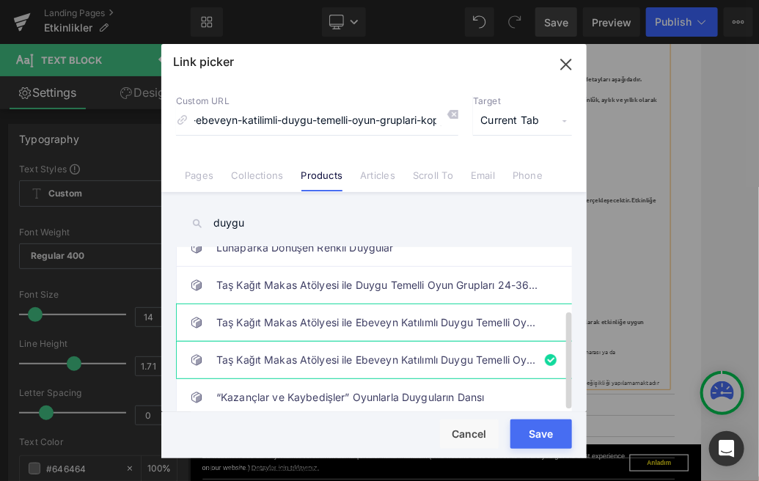
click at [429, 306] on link "Taş Kağıt Makas Atölyesi ile Ebeveyn Katılımlı Duygu Temelli Oyun Grupları" at bounding box center [377, 322] width 322 height 37
type input "/products/tas-kagit-makas-oyun-gruplari-24-36-ay-36-48-ay-ebeveyn-katilimli"
click at [398, 318] on link "Taş Kağıt Makas Atölyesi ile Ebeveyn Katılımlı Duygu Temelli Oyun Grupları" at bounding box center [377, 322] width 322 height 37
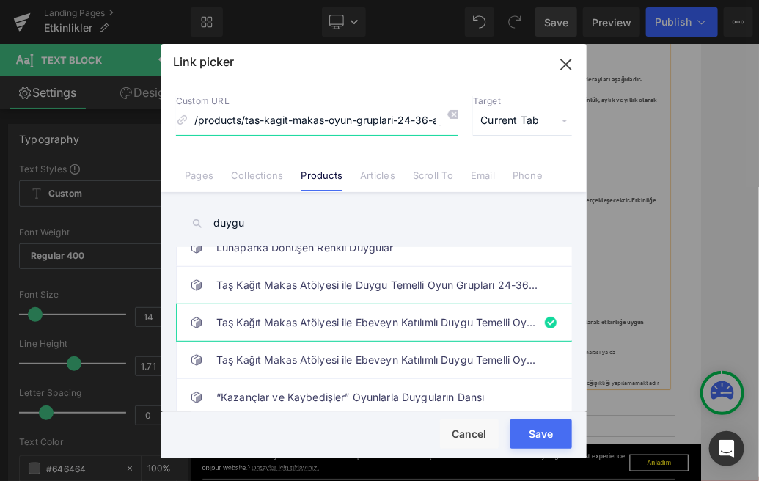
click at [348, 117] on input "/products/tas-kagit-makas-oyun-gruplari-24-36-ay-36-48-ay-ebeveyn-katilimli" at bounding box center [317, 121] width 282 height 28
click at [544, 429] on button "Save" at bounding box center [541, 433] width 62 height 29
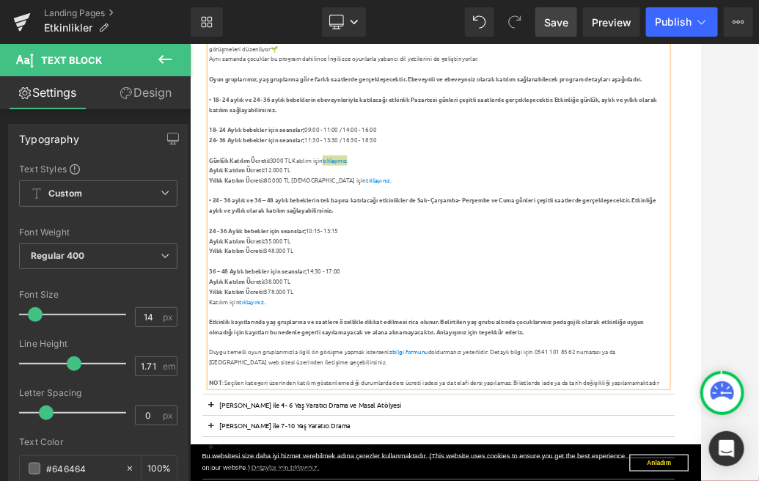
click at [558, 21] on span "Save" at bounding box center [556, 22] width 24 height 15
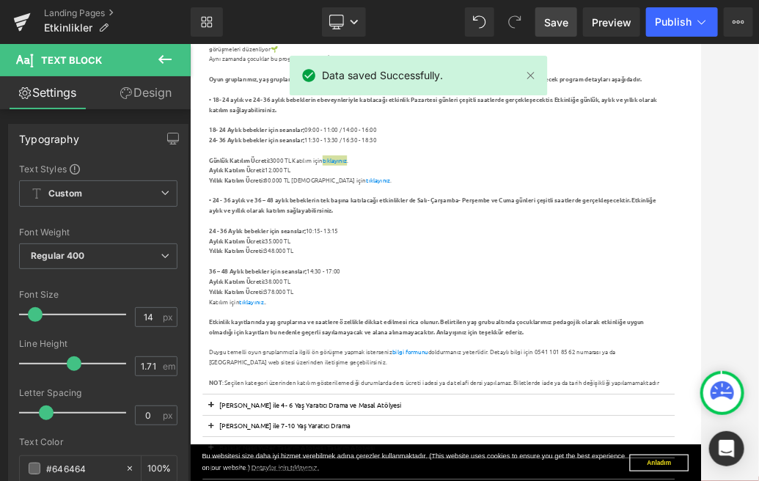
click at [652, 6] on div "Library Desktop Desktop Laptop Tablet Mobile Save Preview Publish Scheduled Vie…" at bounding box center [475, 22] width 568 height 44
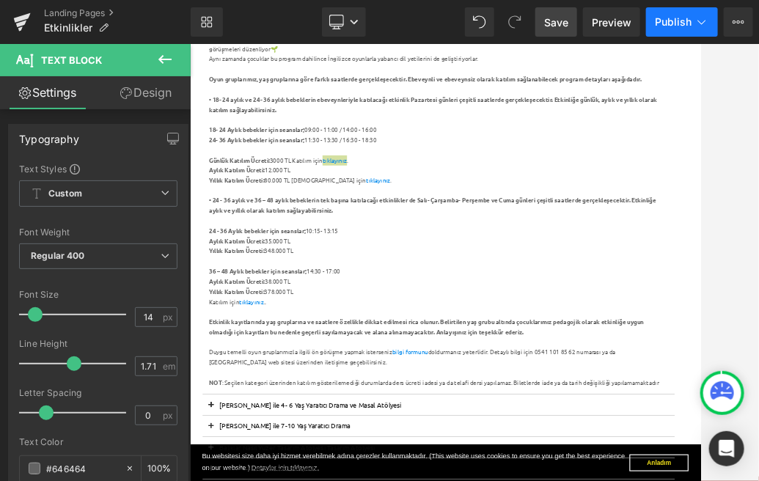
click at [674, 18] on span "Publish" at bounding box center [673, 22] width 37 height 12
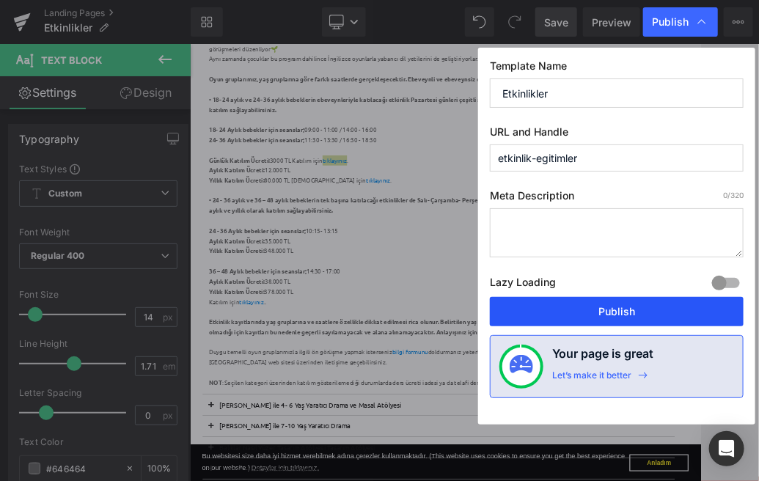
click at [586, 314] on button "Publish" at bounding box center [617, 311] width 254 height 29
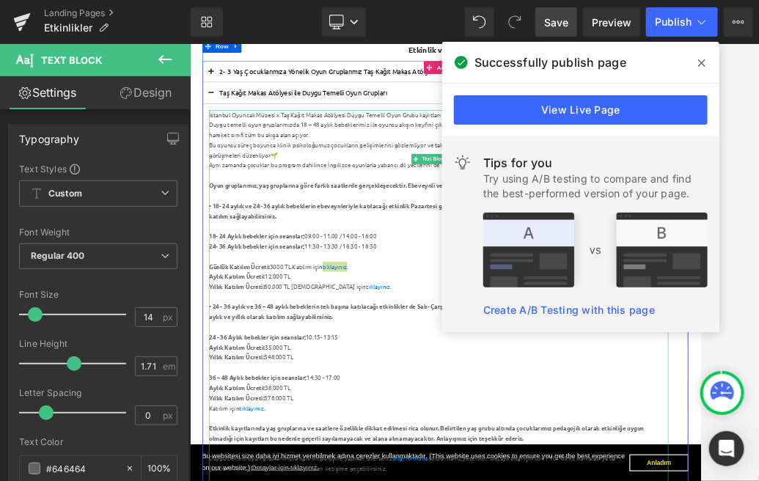
scroll to position [276, 0]
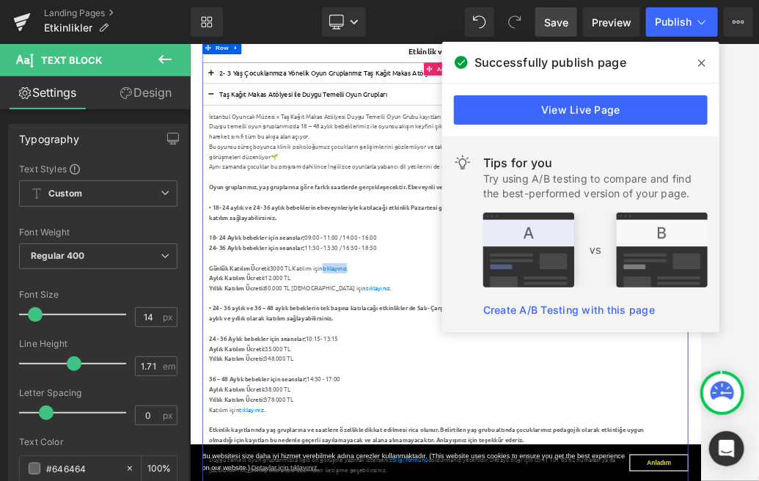
click at [226, 122] on button at bounding box center [225, 130] width 29 height 36
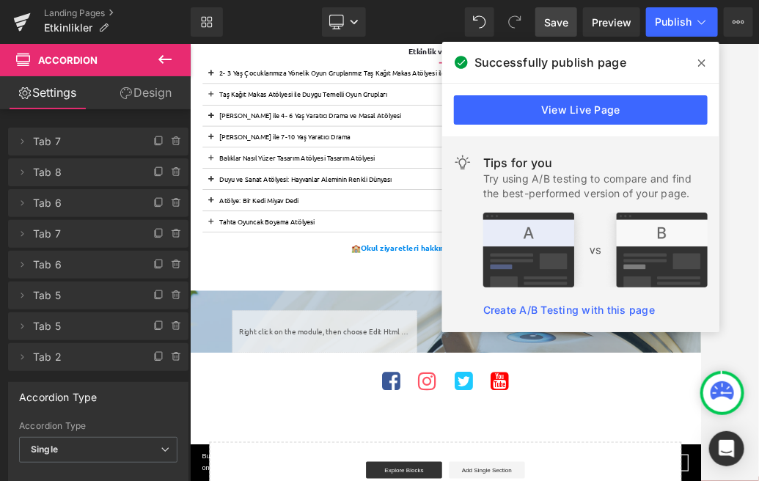
click at [698, 67] on icon at bounding box center [701, 63] width 7 height 12
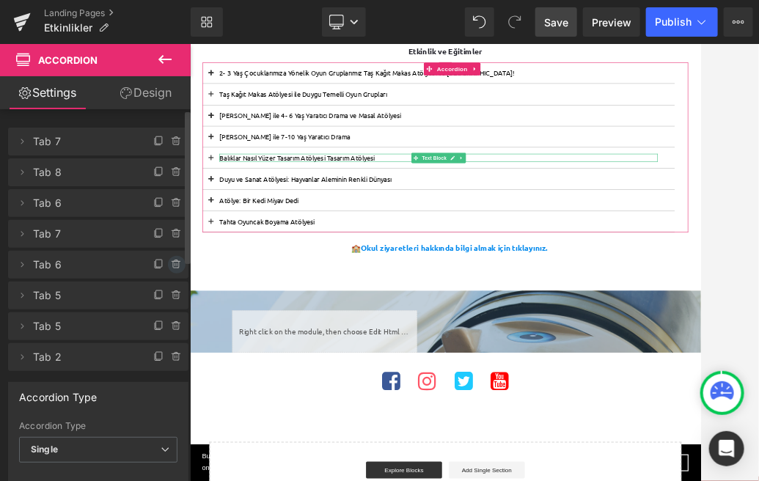
click at [171, 267] on icon at bounding box center [177, 265] width 12 height 12
click at [169, 267] on button "Delete" at bounding box center [161, 265] width 46 height 19
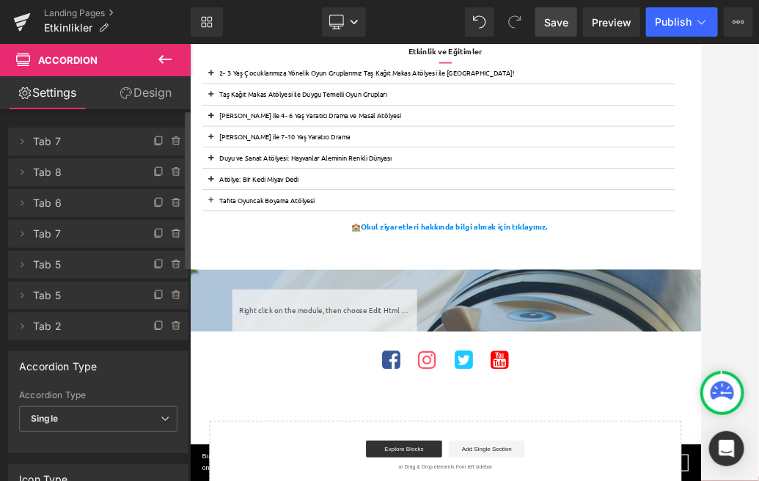
click at [558, 16] on span "Save" at bounding box center [556, 22] width 24 height 15
click at [674, 31] on button "Publish" at bounding box center [682, 21] width 72 height 29
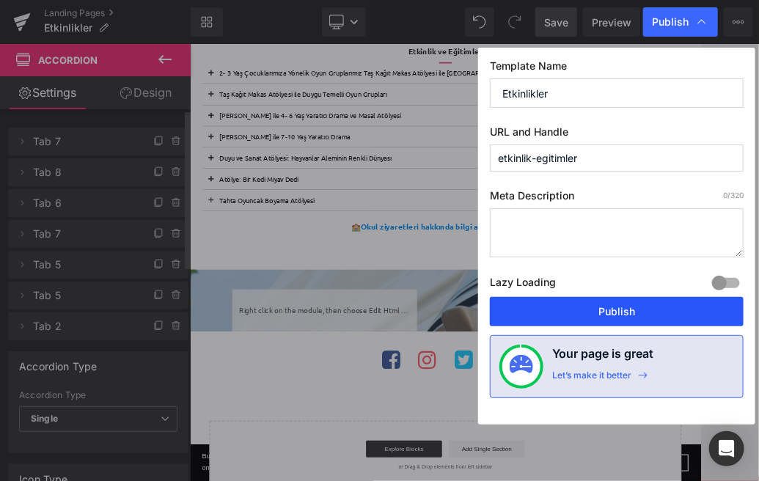
click at [580, 318] on button "Publish" at bounding box center [617, 311] width 254 height 29
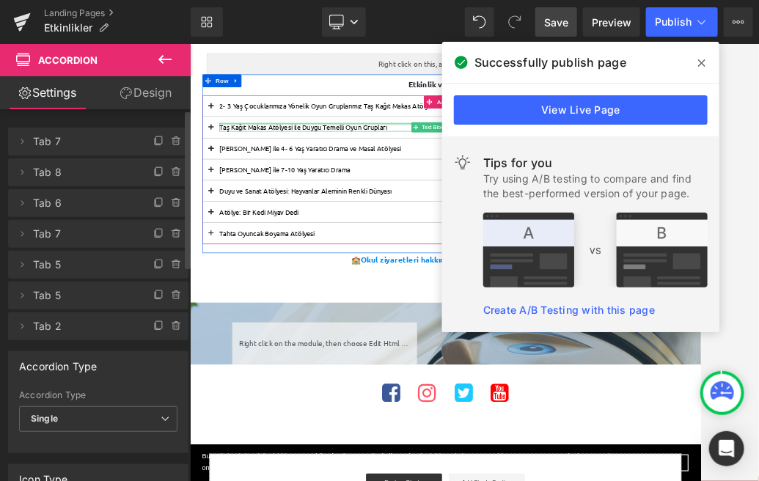
scroll to position [203, 0]
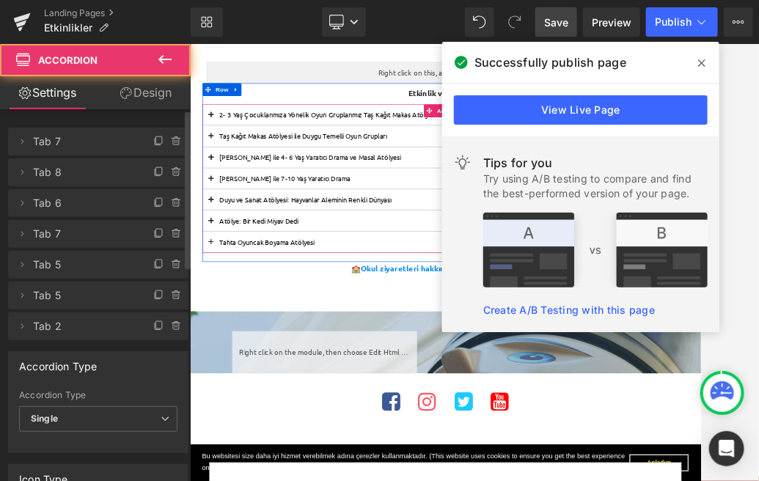
click at [228, 199] on button at bounding box center [225, 203] width 29 height 36
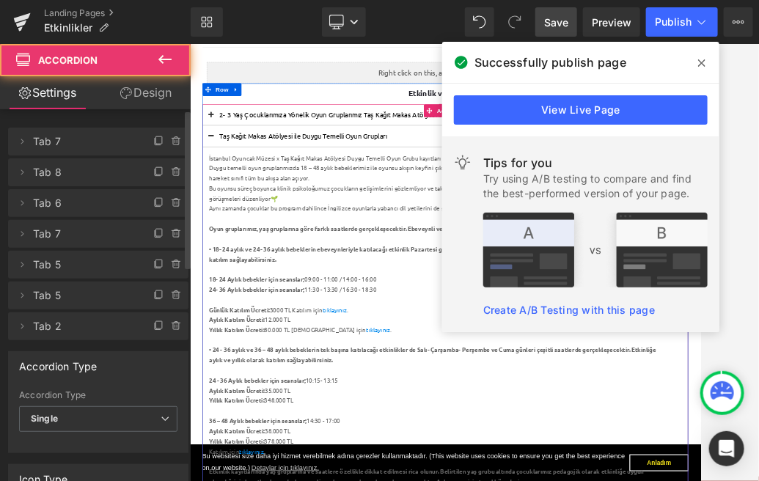
click at [541, 213] on div "Taş Kağıt Makas Atölyesi ile Duygu Temelli Oyun Grupları Text Block" at bounding box center [620, 203] width 819 height 37
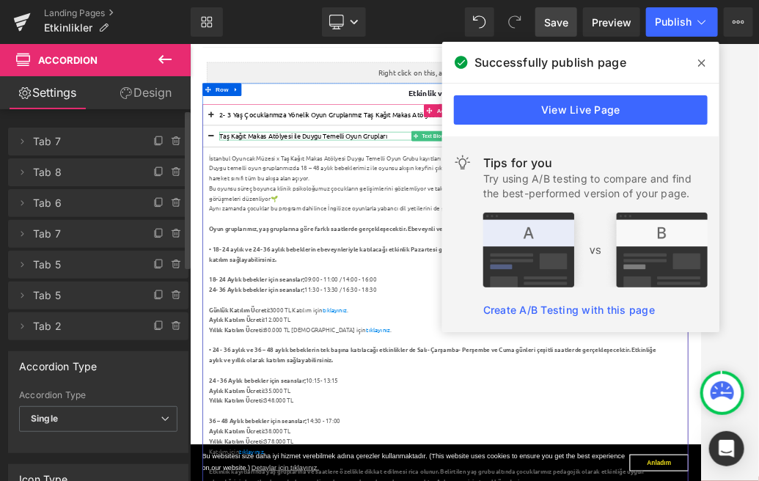
click at [388, 206] on div "Taş Kağıt Makas Atölyesi ile Duygu Temelli Oyun Grupları Text Block" at bounding box center [620, 203] width 761 height 14
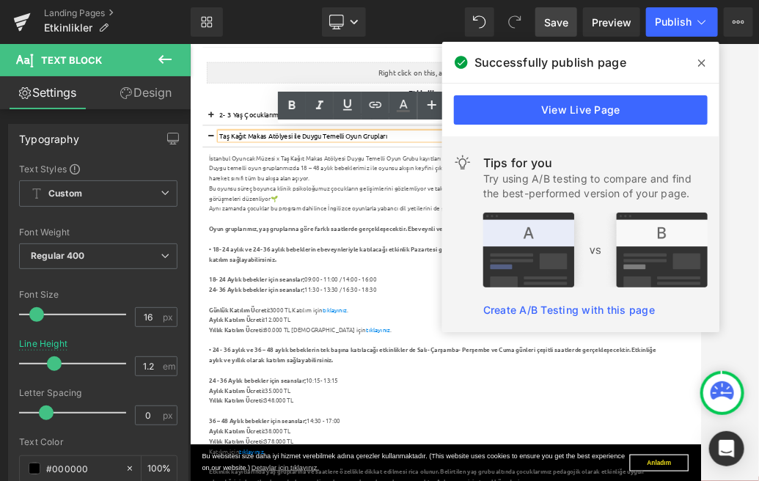
drag, startPoint x: 544, startPoint y: 204, endPoint x: 242, endPoint y: 203, distance: 302.0
click at [242, 203] on p "Taş Kağıt Makas Atölyesi ile Duygu Temelli Oyun Grupları" at bounding box center [620, 203] width 761 height 14
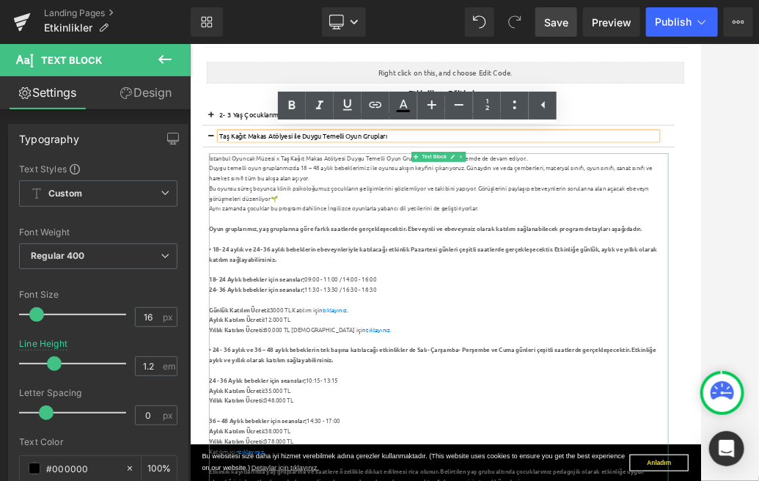
click at [546, 479] on div at bounding box center [620, 488] width 797 height 18
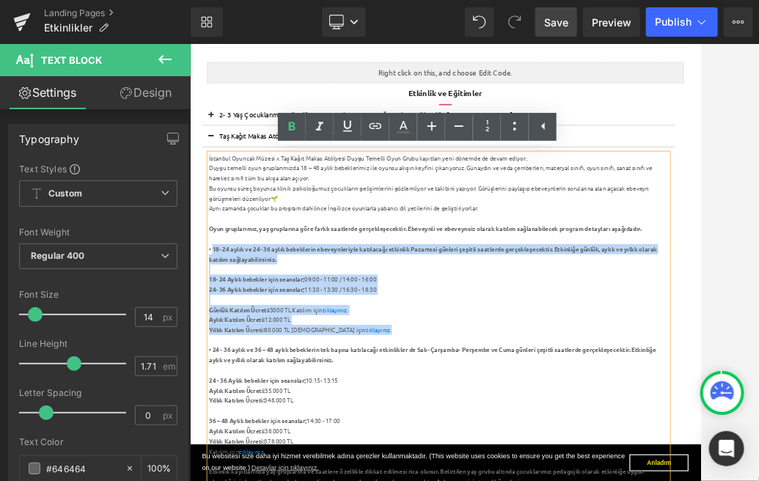
drag, startPoint x: 485, startPoint y: 547, endPoint x: 229, endPoint y: 404, distance: 293.7
copy div "18- 24 aylık ve 24- 36 aylık bebeklerin ebeveynleriyle katılacağı etkinlik Paza…"
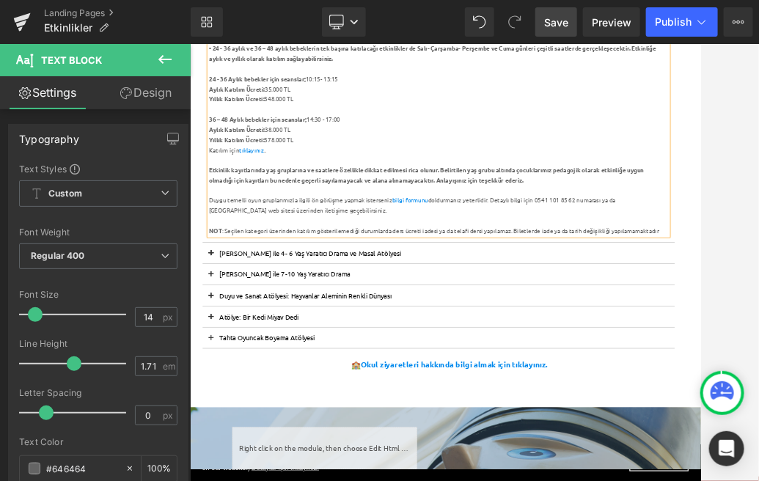
scroll to position [723, 0]
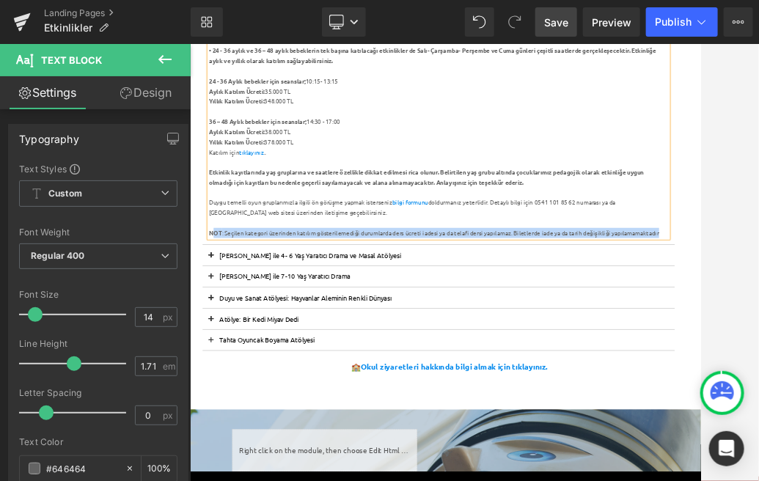
drag, startPoint x: 1011, startPoint y: 367, endPoint x: 224, endPoint y: 366, distance: 787.9
click at [224, 366] on div "NOT : Seçilen kategori üzerinden katılım gösterilemediği durumlarda ders ücreti…" at bounding box center [620, 371] width 797 height 18
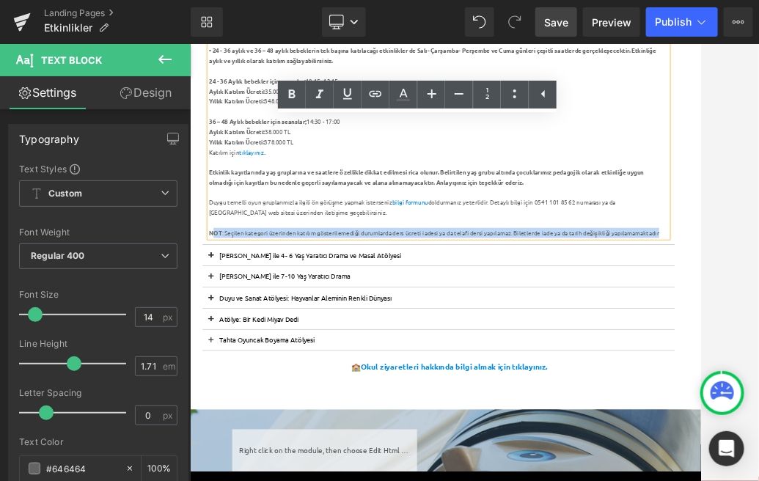
copy div "NOT : Seçilen kategori üzerinden katılım gösterilemediği durumlarda ders ücreti…"
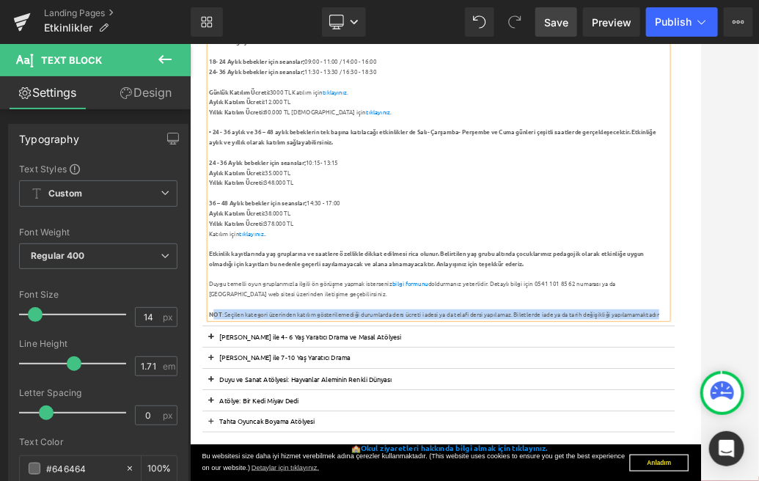
scroll to position [581, 0]
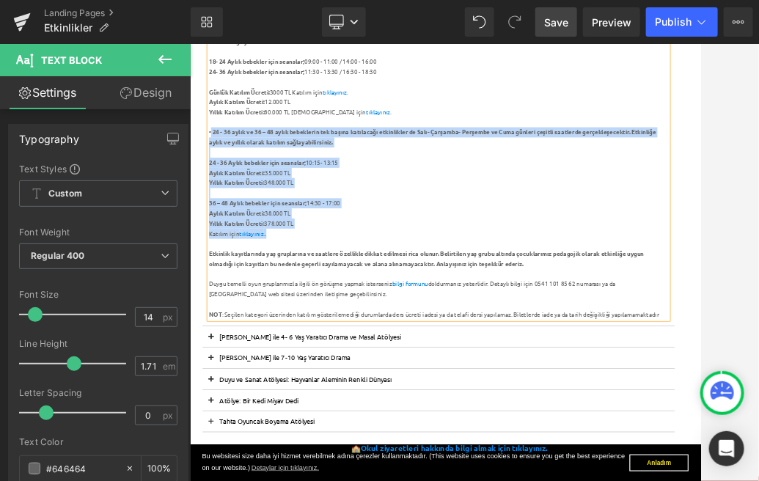
drag, startPoint x: 355, startPoint y: 372, endPoint x: 226, endPoint y: 197, distance: 216.5
click at [226, 197] on div "İstanbul Oyuncak Müzesi x Taş Kağıt Makas Atölyesi Duygu Temelli Oyun Grubu kay…" at bounding box center [620, 189] width 797 height 667
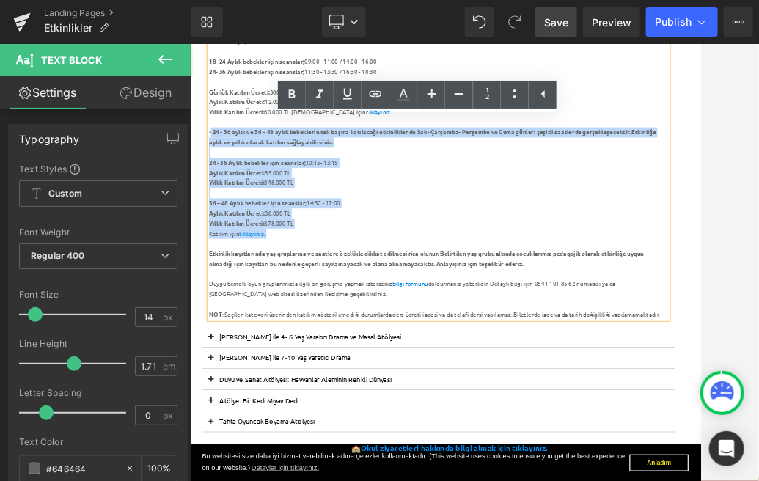
copy div "24 - 36 aylık ve 36 – 48 aylık bebeklerin tek başına katılacağı etkinlikler de …"
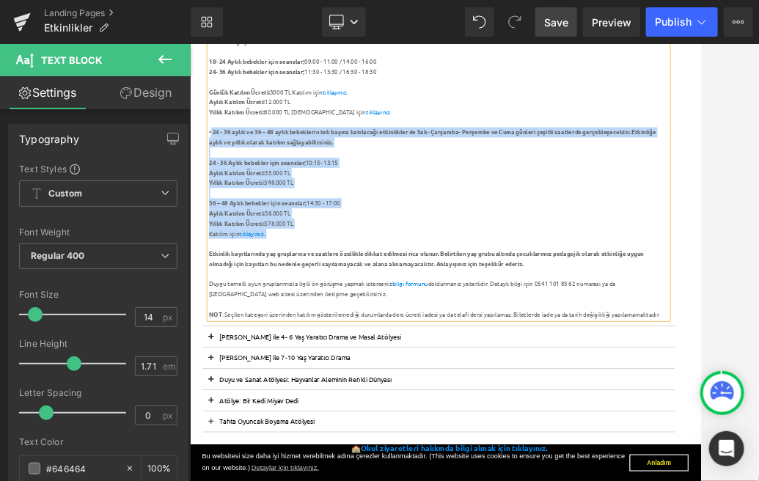
click at [379, 368] on div "Katılım için tıklayınız .." at bounding box center [620, 373] width 797 height 18
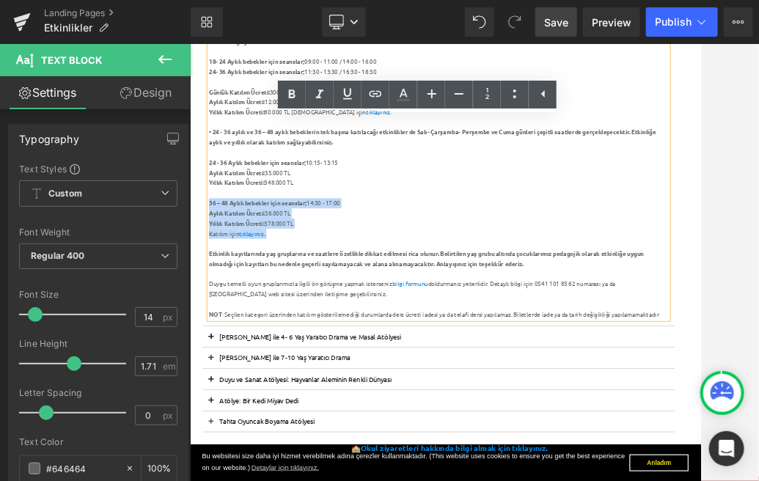
drag, startPoint x: 375, startPoint y: 372, endPoint x: 222, endPoint y: 321, distance: 160.6
click at [222, 321] on div "İstanbul Oyuncak Müzesi x Taş Kağıt Makas Atölyesi Duygu Temelli Oyun Grubu kay…" at bounding box center [620, 189] width 797 height 667
copy div "36 – 48 Aylık bebekler için seanslar; 14:30 - 17:00 Aylık Katılım Ücreti: 38.00…"
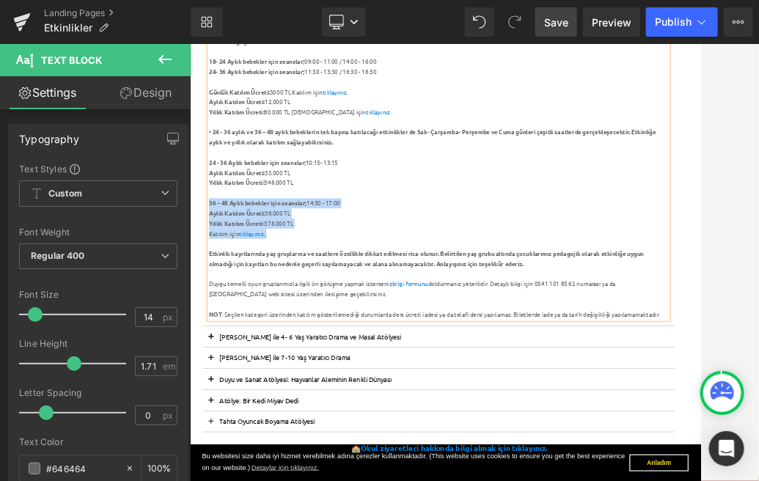
click at [589, 318] on div "36 – 48 Aylık bebekler için seanslar; 14:30 - 17:00" at bounding box center [620, 320] width 797 height 18
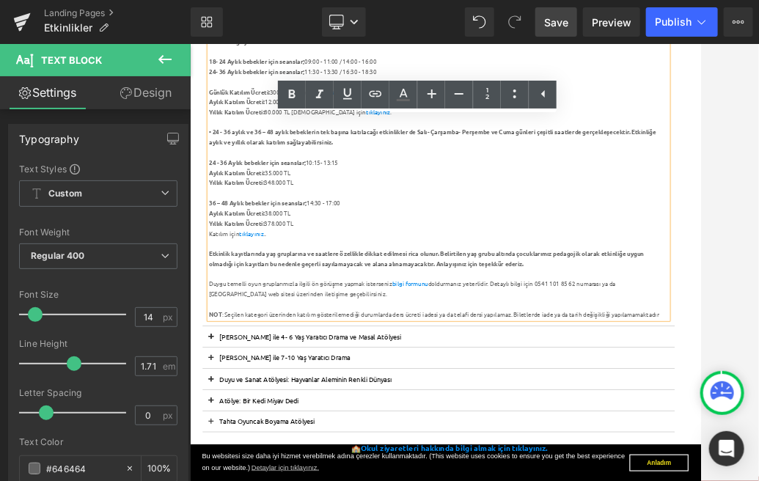
click at [564, 27] on span "Save" at bounding box center [556, 22] width 24 height 15
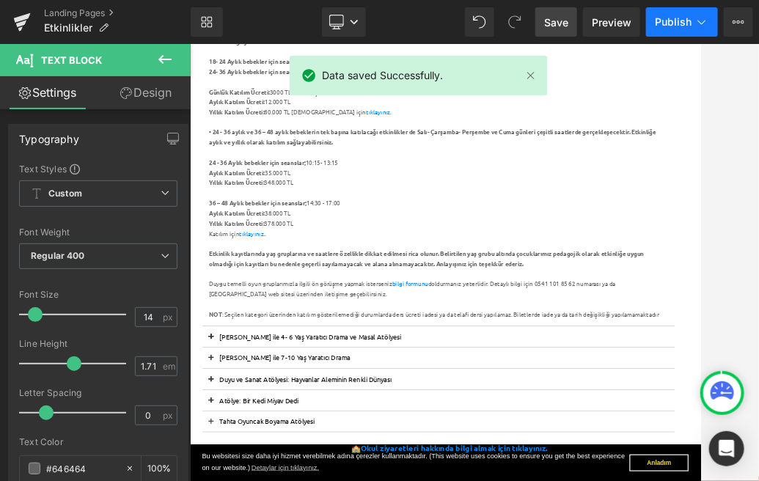
click at [680, 18] on span "Publish" at bounding box center [673, 22] width 37 height 12
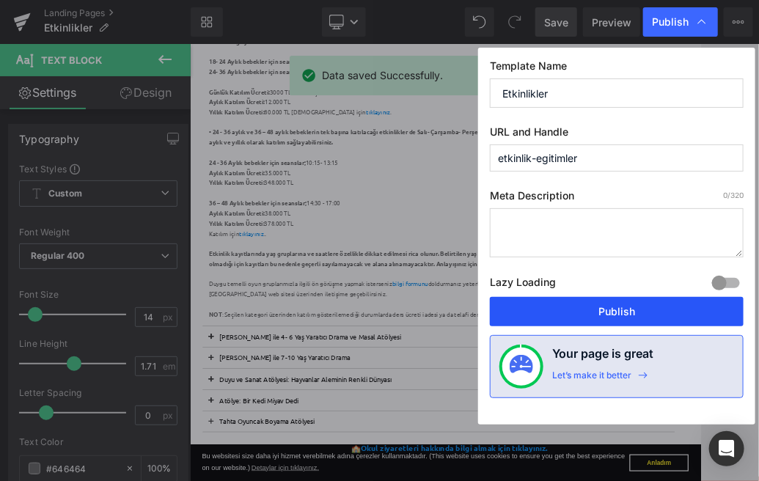
click at [635, 305] on button "Publish" at bounding box center [617, 311] width 254 height 29
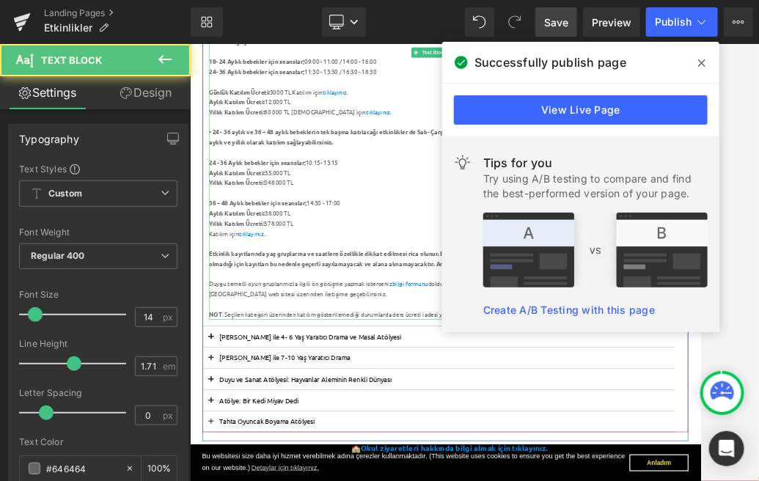
drag, startPoint x: 479, startPoint y: 173, endPoint x: 630, endPoint y: 64, distance: 185.7
click at [479, 173] on div at bounding box center [620, 180] width 797 height 18
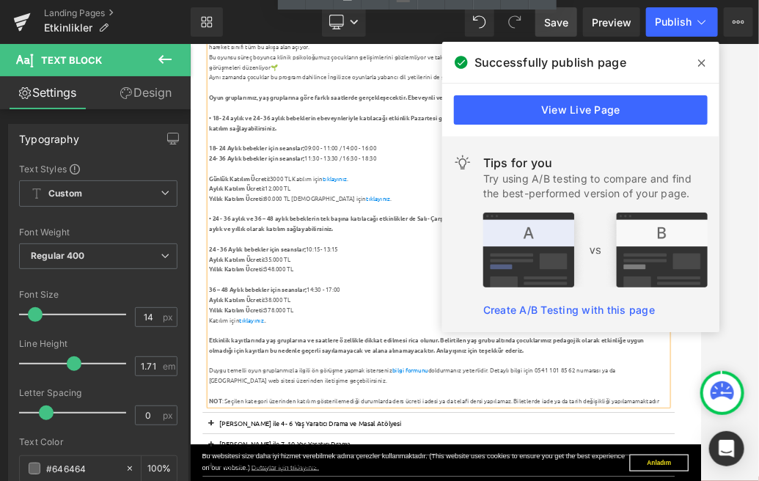
click at [473, 207] on div at bounding box center [620, 208] width 797 height 18
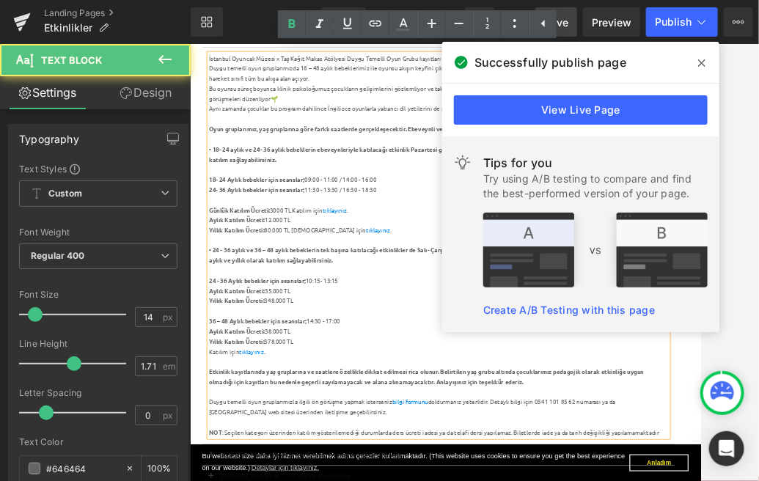
scroll to position [373, 0]
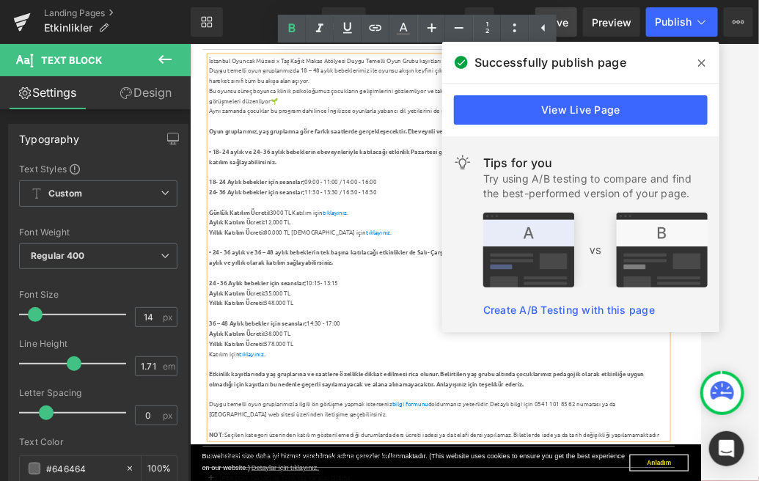
click at [472, 188] on strong "Oyun gruplarımız, yaş gruplarına göre farklı saatlerde gerçekleşecektir. Ebevey…" at bounding box center [597, 194] width 751 height 13
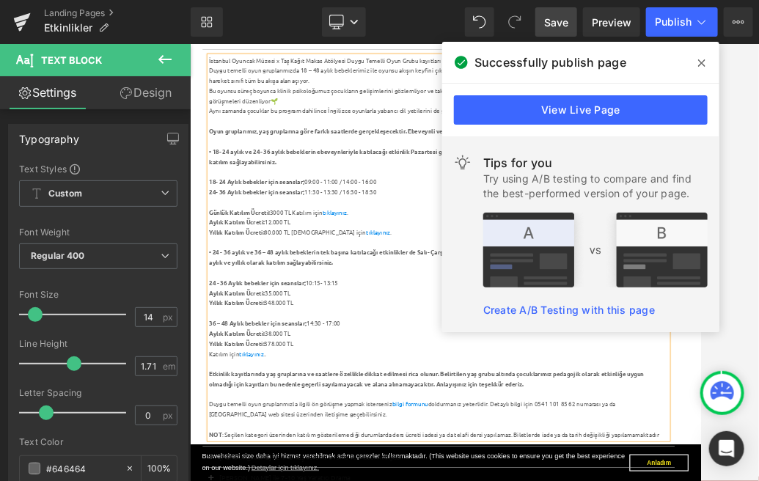
click at [702, 61] on icon at bounding box center [701, 62] width 7 height 7
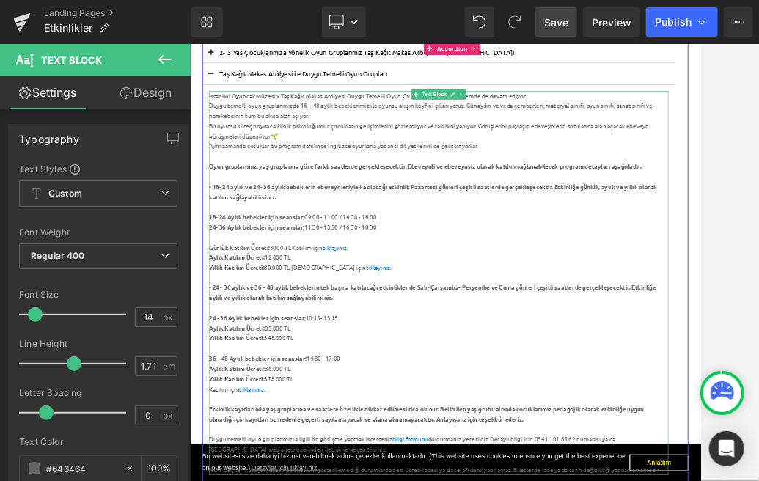
scroll to position [311, 0]
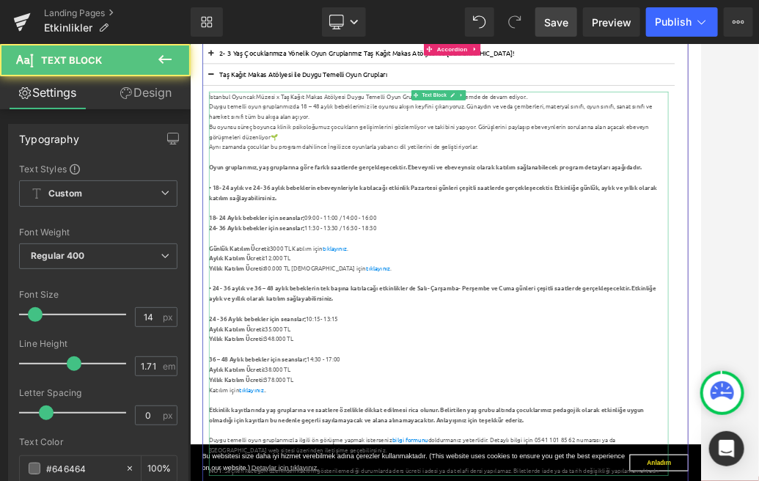
click at [758, 132] on div "İstanbul Oyuncak Müzesi x Taş Kağıt Makas Atölyesi Duygu Temelli Oyun Grubu kay…" at bounding box center [620, 135] width 797 height 18
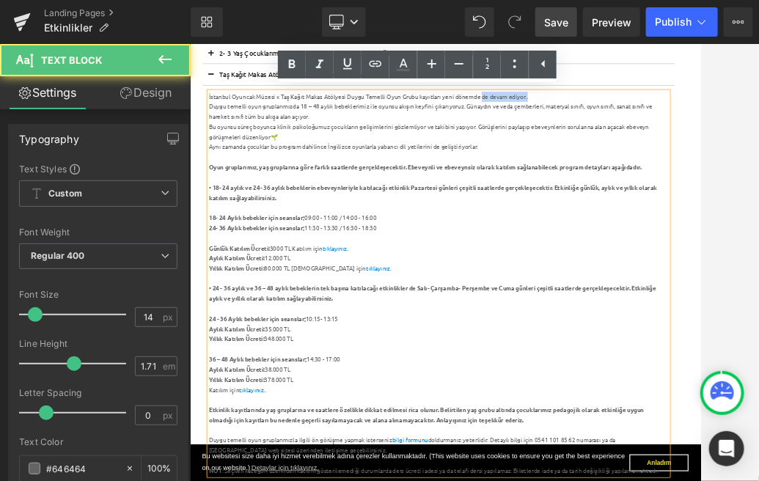
drag, startPoint x: 803, startPoint y: 133, endPoint x: 701, endPoint y: 133, distance: 101.1
click at [701, 133] on div "İstanbul Oyuncak Müzesi x Taş Kağıt Makas Atölyesi Duygu Temelli Oyun Grubu kay…" at bounding box center [620, 135] width 797 height 18
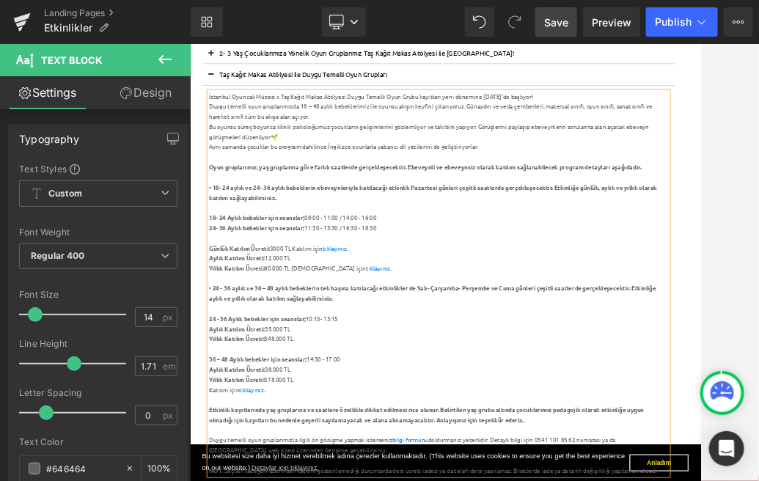
click at [563, 27] on span "Save" at bounding box center [556, 22] width 24 height 15
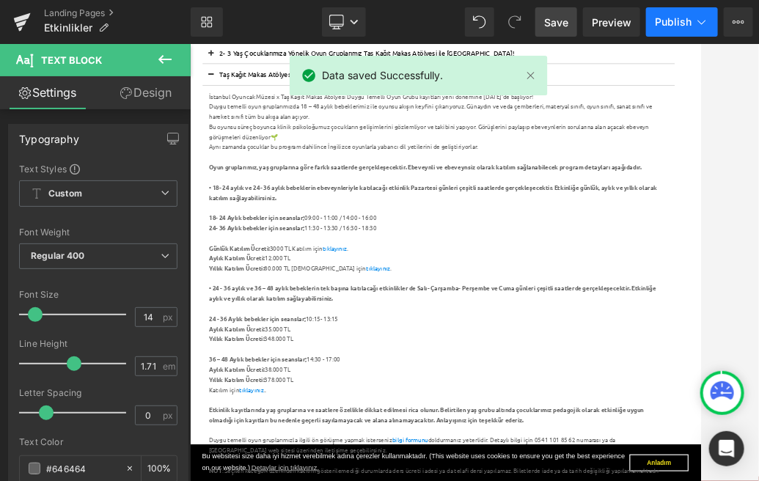
click at [671, 25] on span "Publish" at bounding box center [673, 22] width 37 height 12
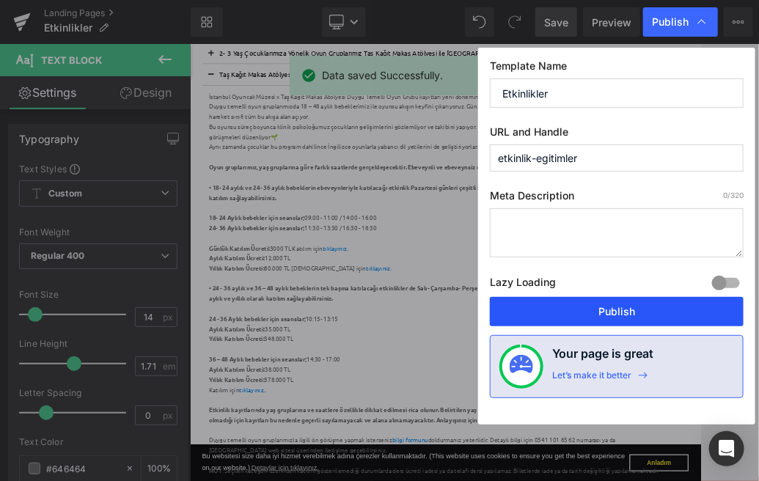
click at [622, 299] on button "Publish" at bounding box center [617, 311] width 254 height 29
